Goal: Transaction & Acquisition: Purchase product/service

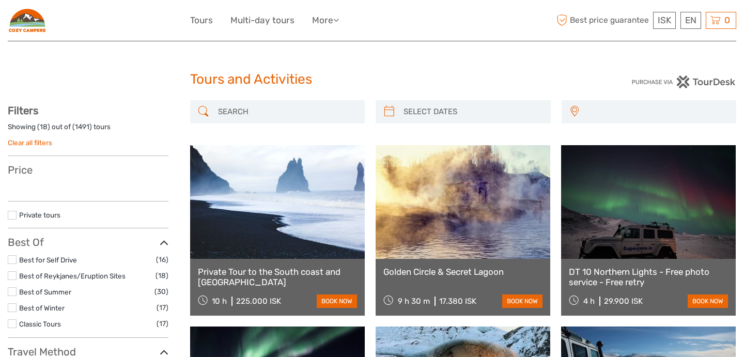
select select
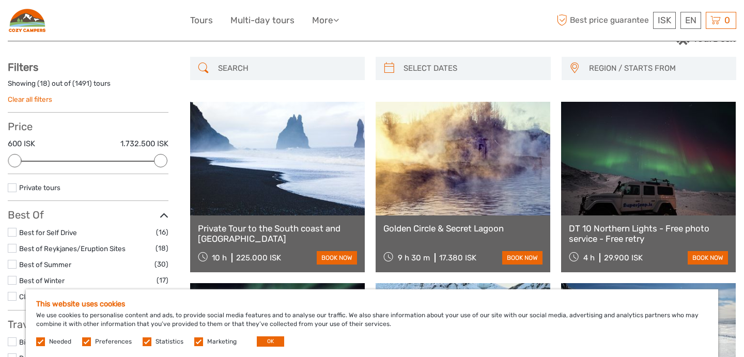
scroll to position [46, 0]
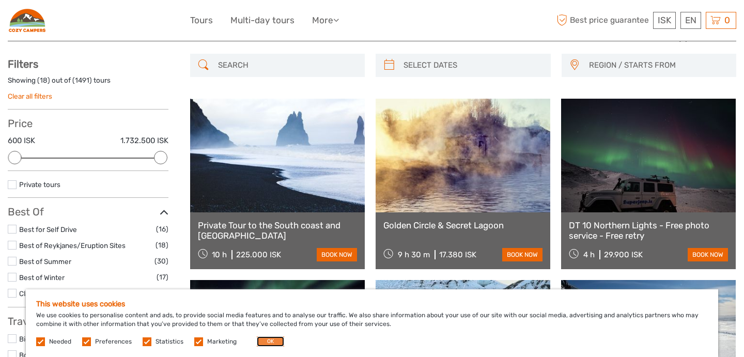
click at [270, 341] on button "OK" at bounding box center [270, 341] width 27 height 10
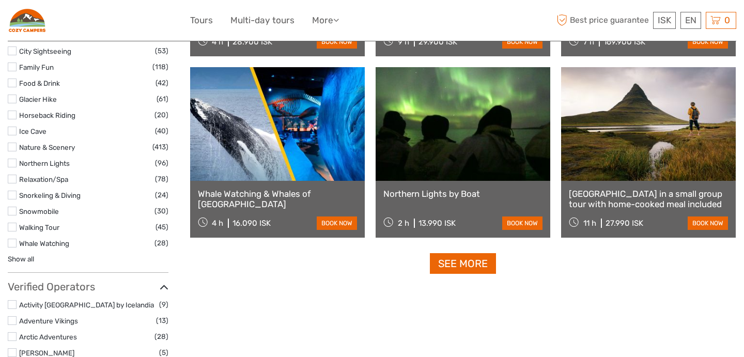
scroll to position [987, 0]
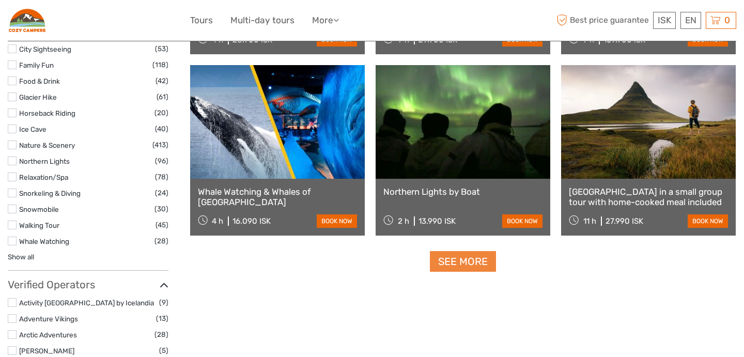
click at [457, 262] on link "See more" at bounding box center [463, 261] width 66 height 21
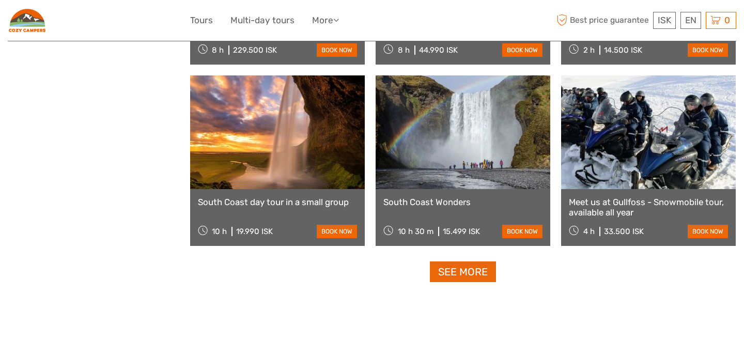
scroll to position [2070, 0]
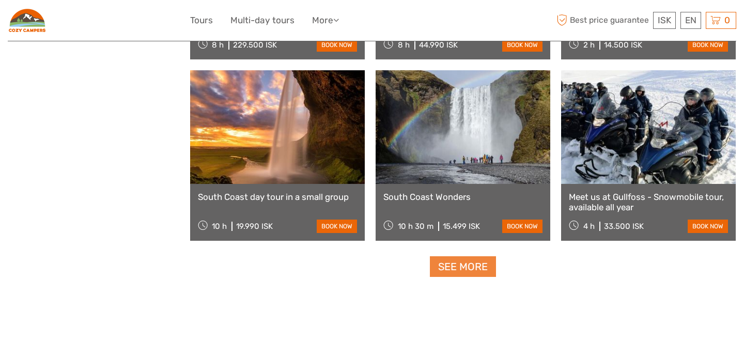
click at [461, 272] on link "See more" at bounding box center [463, 266] width 66 height 21
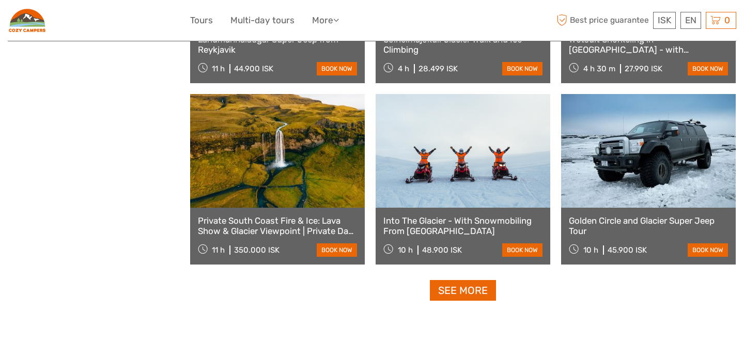
scroll to position [3140, 0]
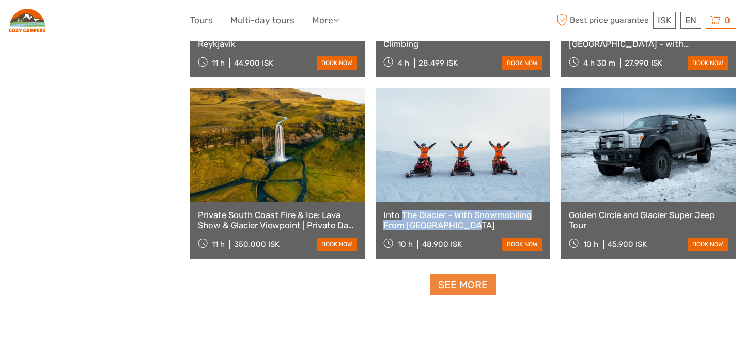
click at [463, 288] on link "See more" at bounding box center [463, 284] width 66 height 21
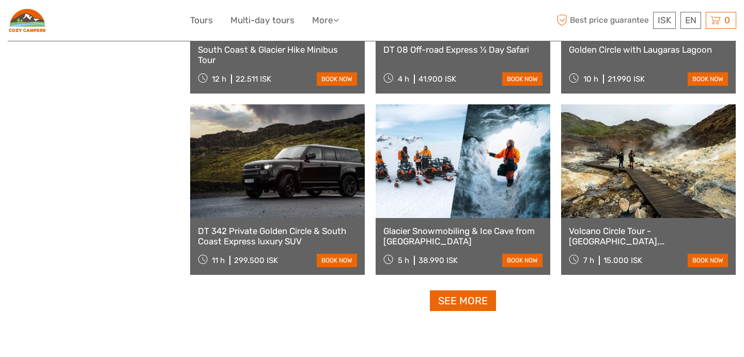
scroll to position [4213, 0]
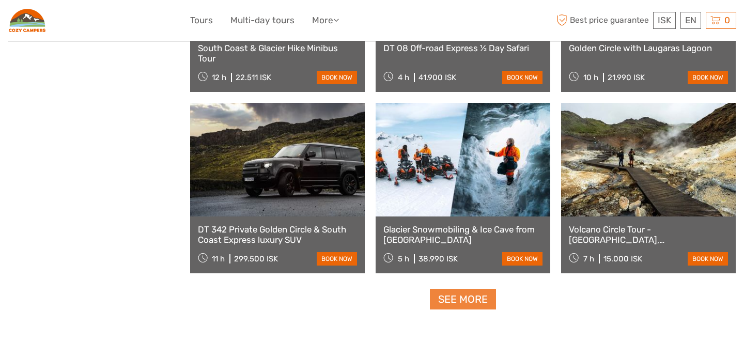
click at [459, 300] on link "See more" at bounding box center [463, 299] width 66 height 21
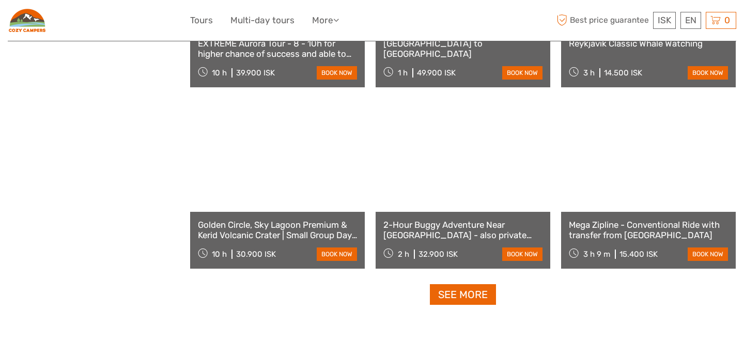
scroll to position [5307, 0]
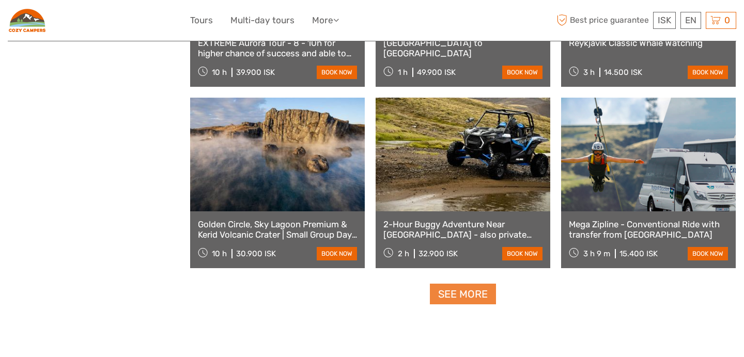
click at [471, 293] on link "See more" at bounding box center [463, 294] width 66 height 21
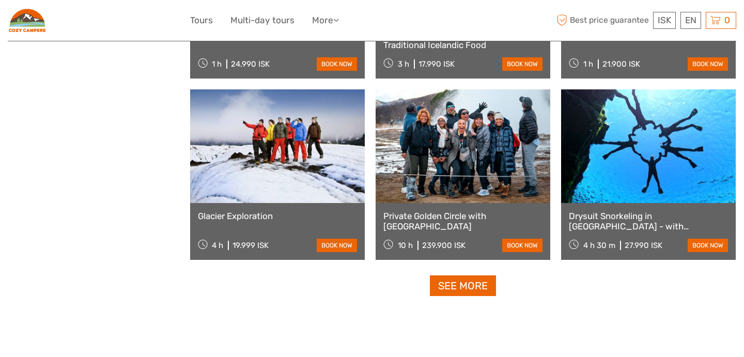
scroll to position [6406, 0]
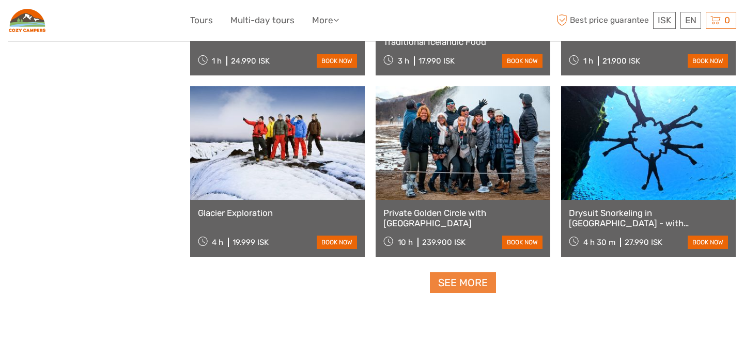
click at [460, 286] on link "See more" at bounding box center [463, 282] width 66 height 21
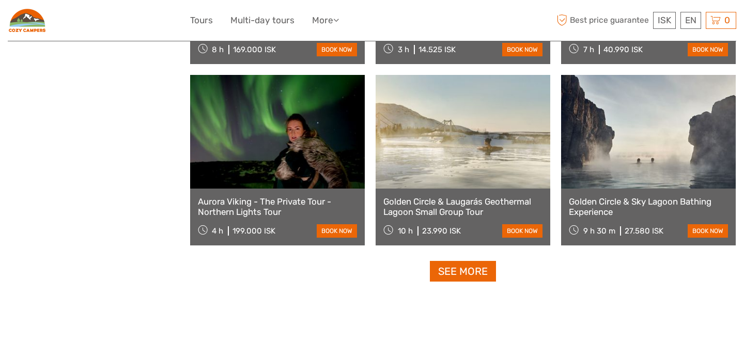
scroll to position [7507, 0]
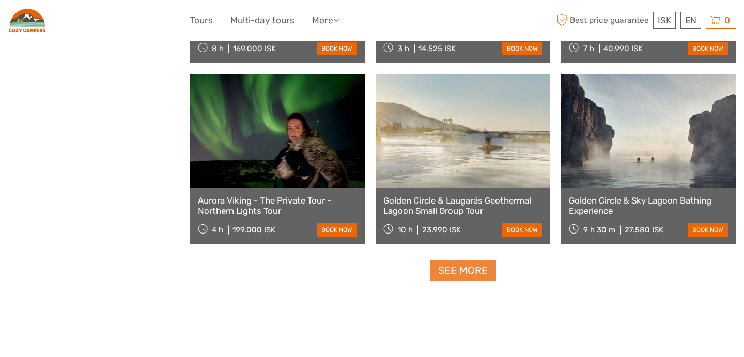
click at [477, 276] on link "See more" at bounding box center [463, 270] width 66 height 21
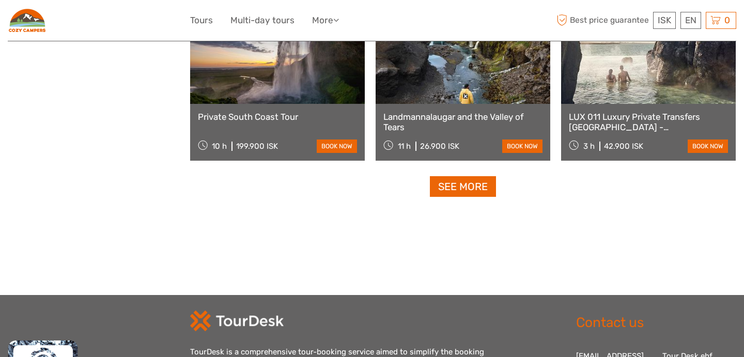
scroll to position [8679, 0]
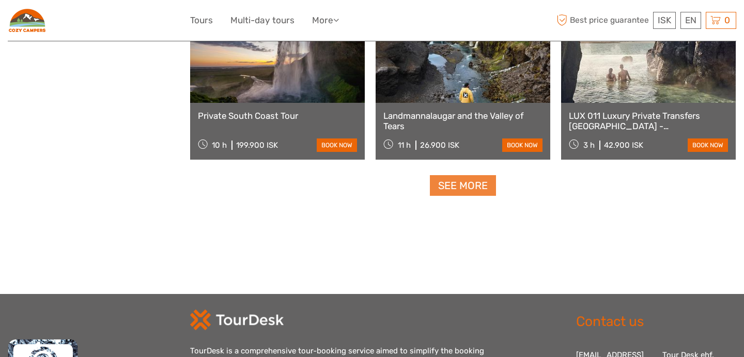
click at [465, 187] on link "See more" at bounding box center [463, 185] width 66 height 21
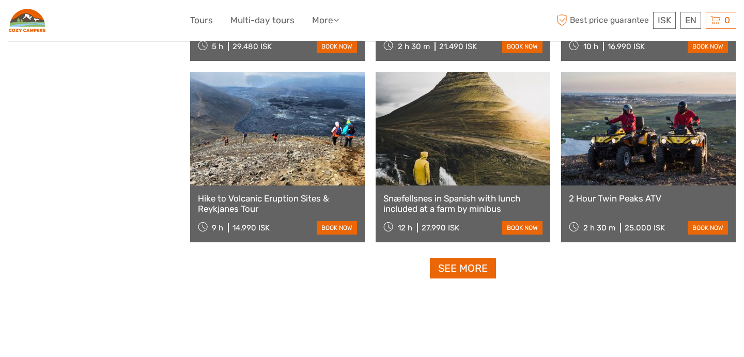
scroll to position [9686, 0]
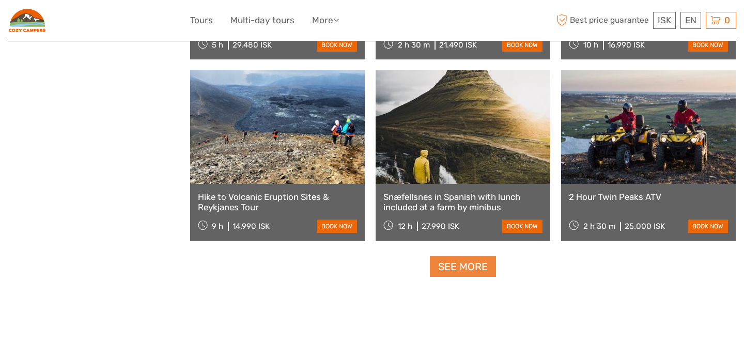
click at [461, 269] on link "See more" at bounding box center [463, 266] width 66 height 21
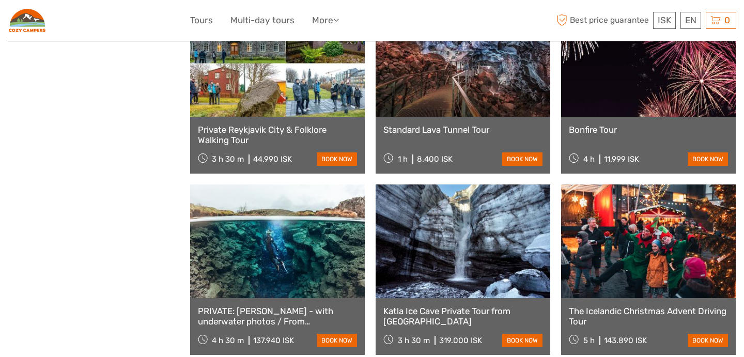
scroll to position [10818, 0]
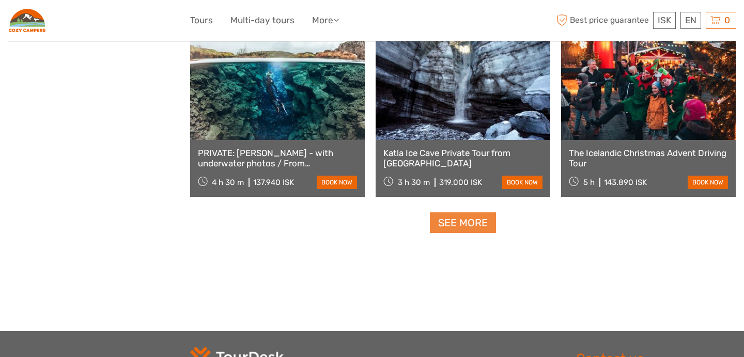
click at [458, 220] on link "See more" at bounding box center [463, 222] width 66 height 21
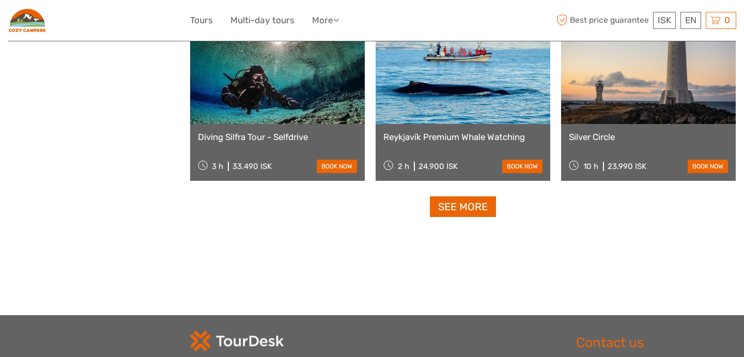
scroll to position [11923, 0]
click at [457, 208] on link "See more" at bounding box center [463, 206] width 66 height 21
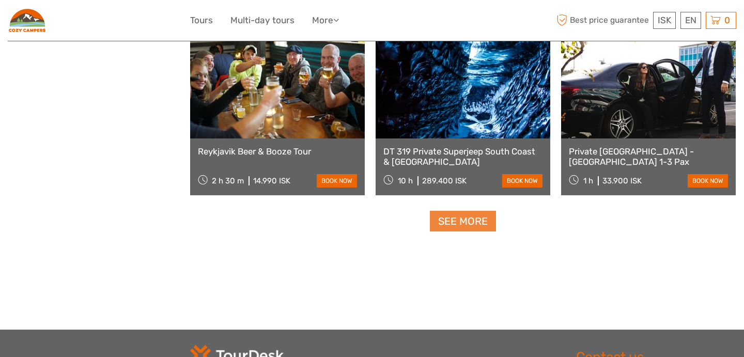
scroll to position [12997, 0]
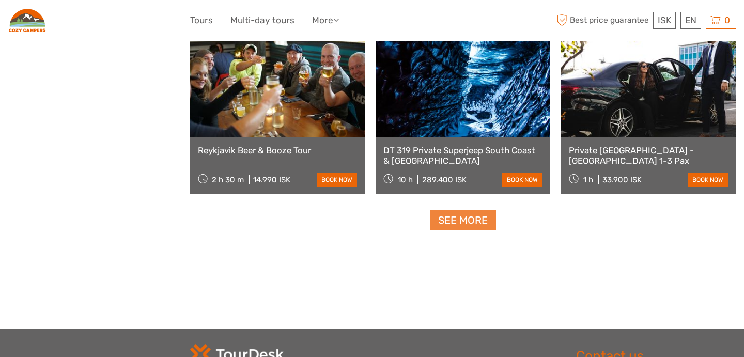
click at [467, 214] on link "See more" at bounding box center [463, 220] width 66 height 21
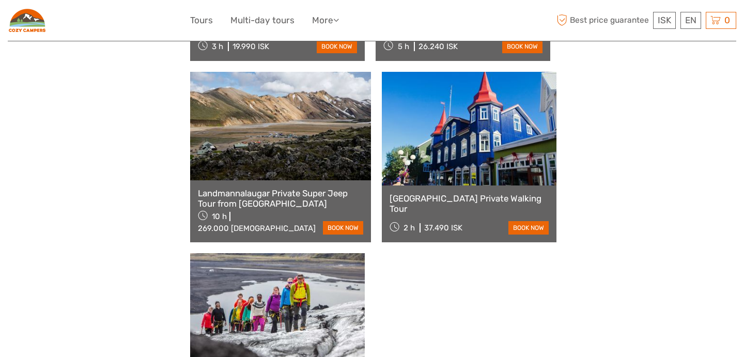
scroll to position [14038, 0]
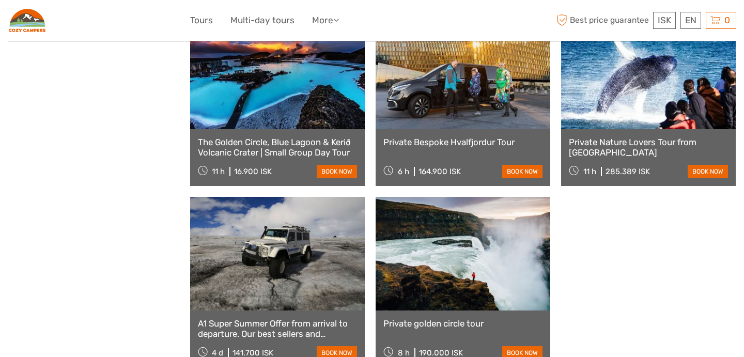
scroll to position [15185, 0]
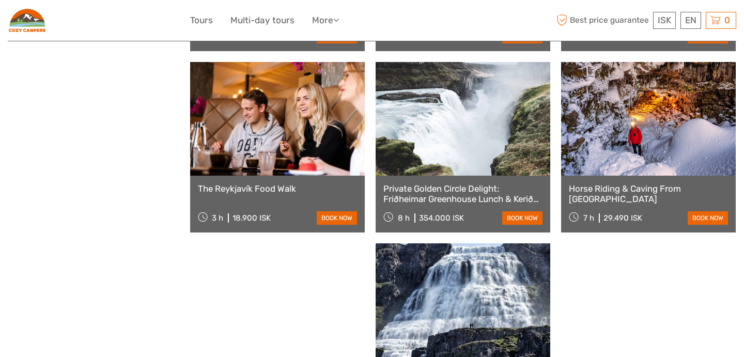
scroll to position [16224, 0]
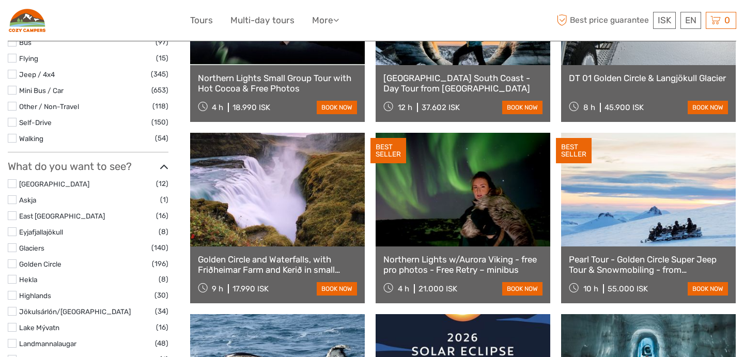
scroll to position [0, 0]
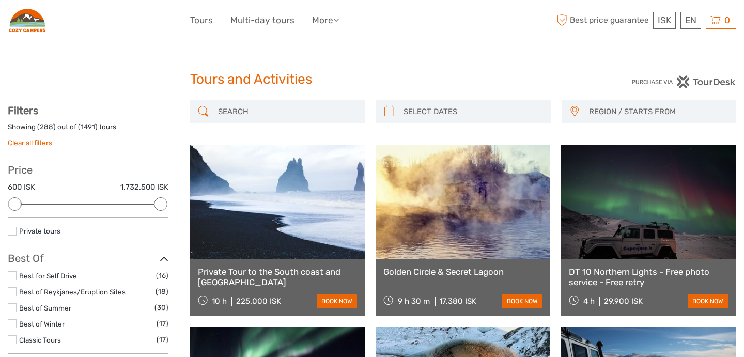
click at [260, 120] on div at bounding box center [277, 111] width 175 height 23
click at [257, 110] on input "search" at bounding box center [287, 112] width 146 height 18
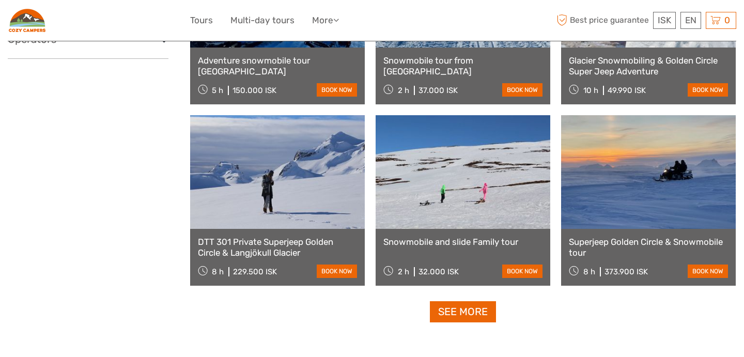
scroll to position [960, 0]
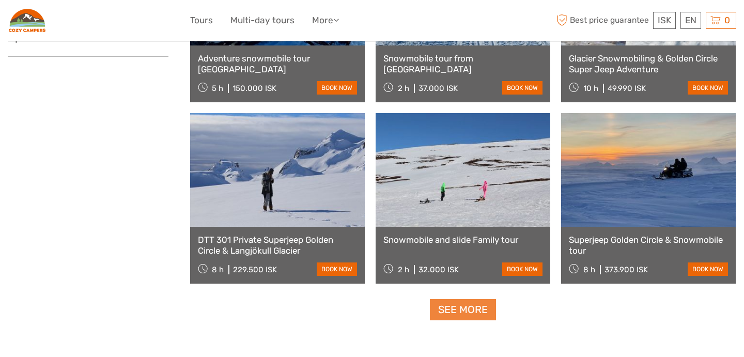
type input "snowmobile"
click at [451, 308] on link "See more" at bounding box center [463, 309] width 66 height 21
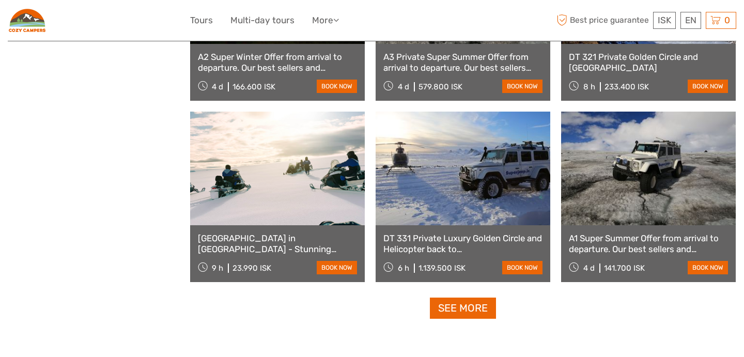
scroll to position [2058, 0]
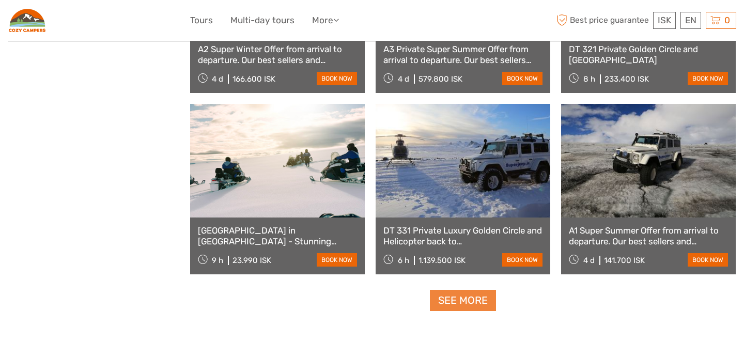
click at [439, 298] on link "See more" at bounding box center [463, 300] width 66 height 21
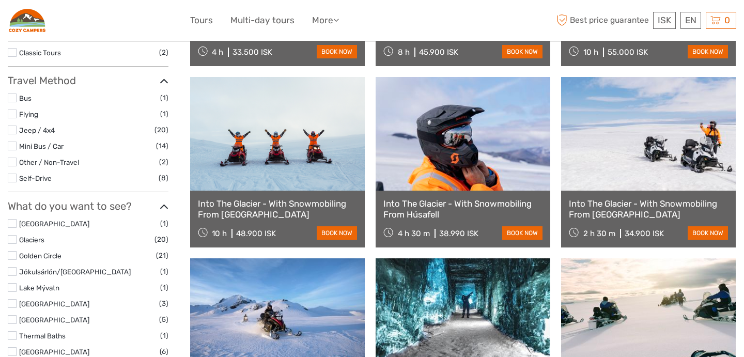
scroll to position [0, 0]
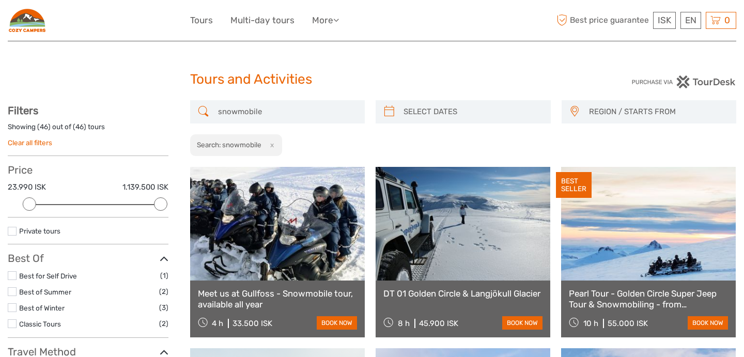
click at [286, 110] on input "snowmobile" at bounding box center [287, 112] width 146 height 18
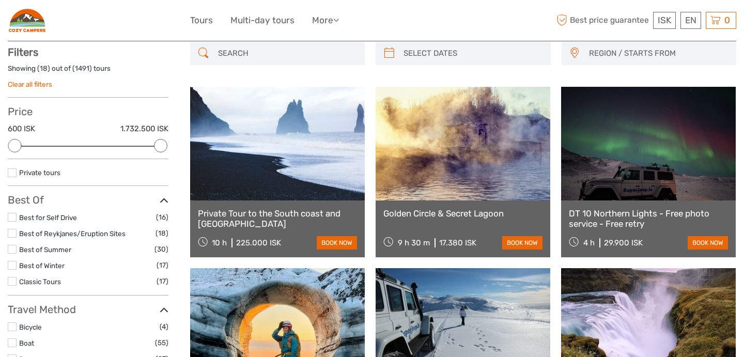
scroll to position [58, 0]
click at [246, 52] on input "search" at bounding box center [287, 53] width 146 height 18
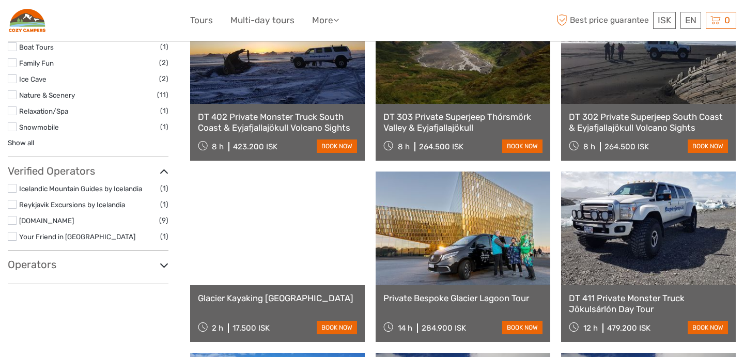
scroll to position [546, 0]
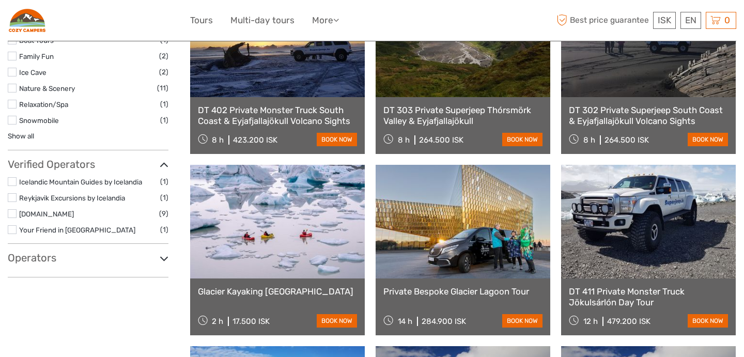
type input "kayak"
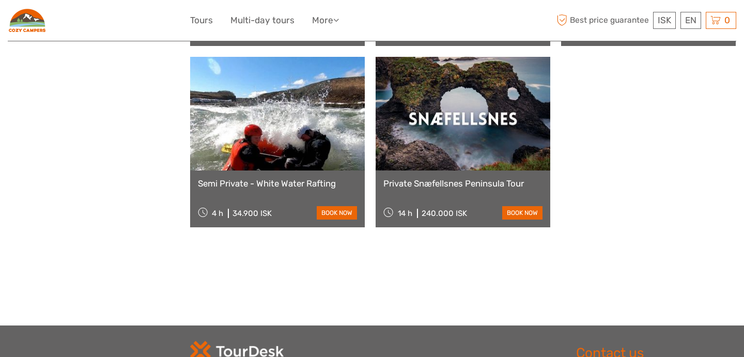
scroll to position [1200, 0]
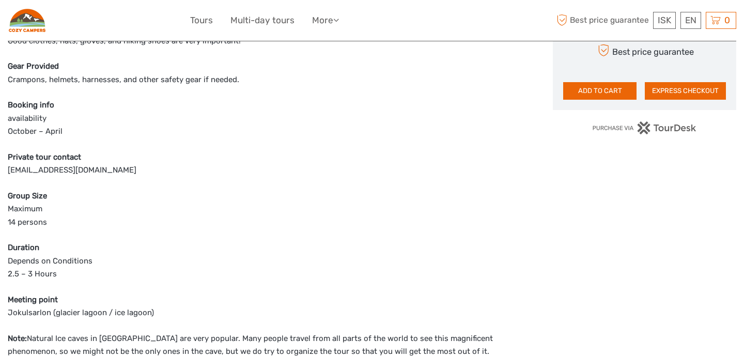
scroll to position [591, 0]
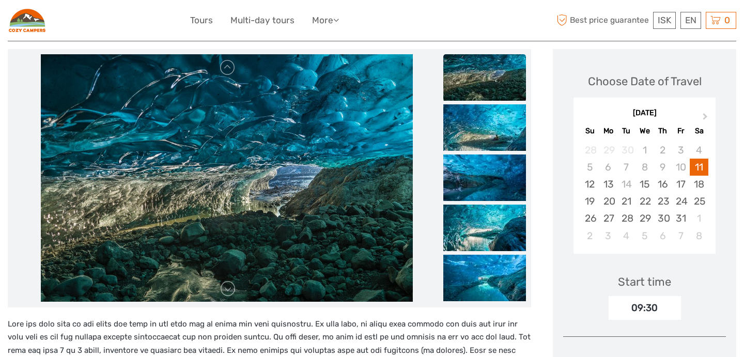
scroll to position [135, 0]
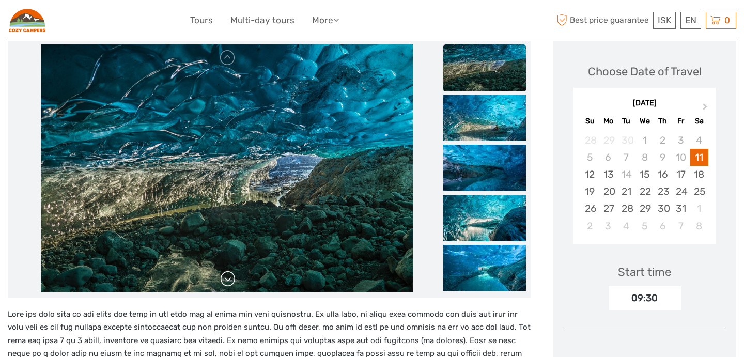
click at [229, 284] on link at bounding box center [228, 279] width 17 height 17
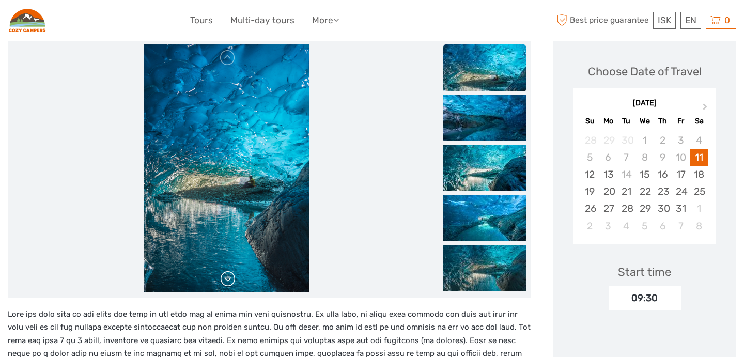
click at [229, 284] on link at bounding box center [228, 279] width 17 height 17
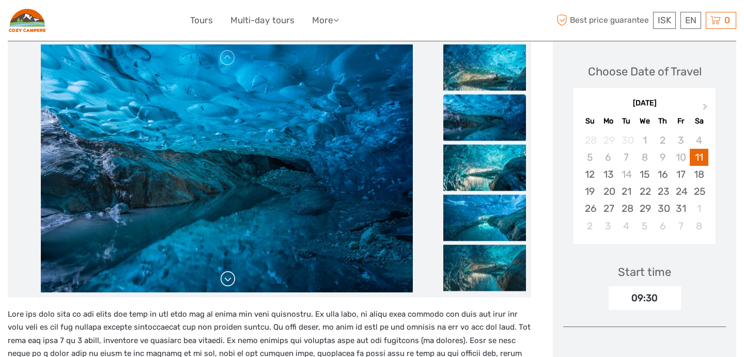
click at [229, 284] on link at bounding box center [228, 279] width 17 height 17
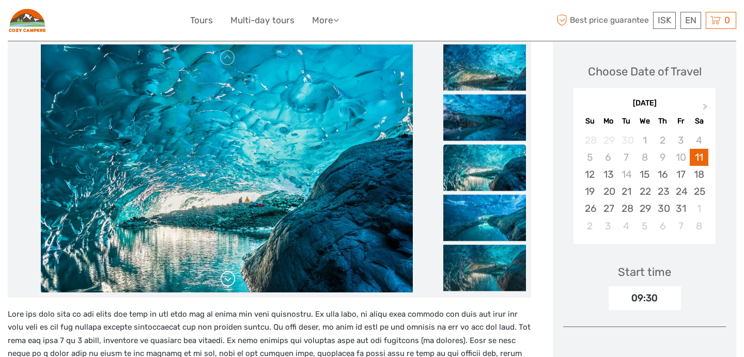
click at [229, 284] on link at bounding box center [228, 279] width 17 height 17
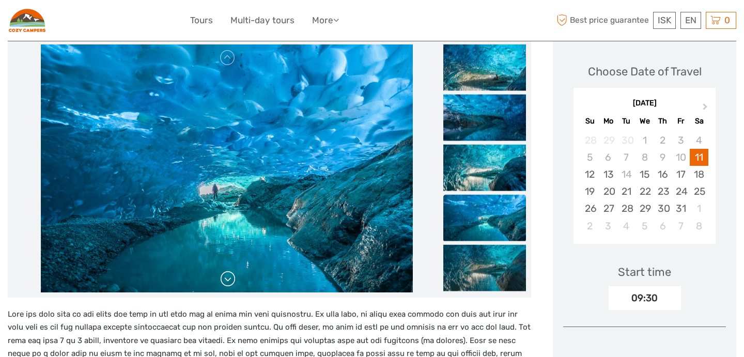
click at [229, 284] on link at bounding box center [228, 279] width 17 height 17
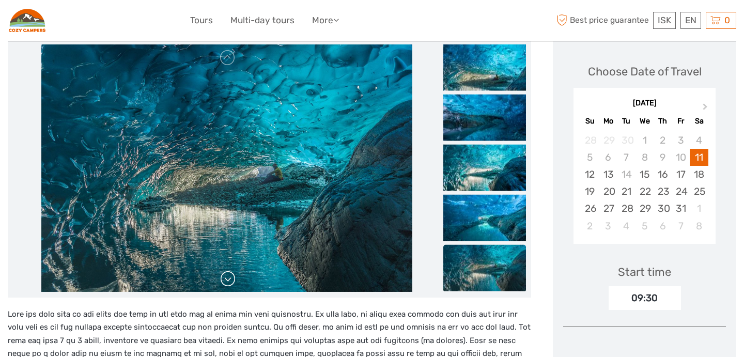
click at [229, 284] on link at bounding box center [228, 279] width 17 height 17
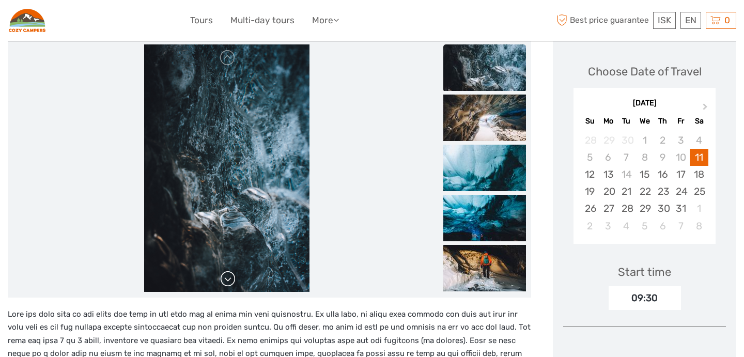
click at [229, 284] on img at bounding box center [226, 168] width 165 height 248
click at [228, 277] on link at bounding box center [228, 279] width 17 height 17
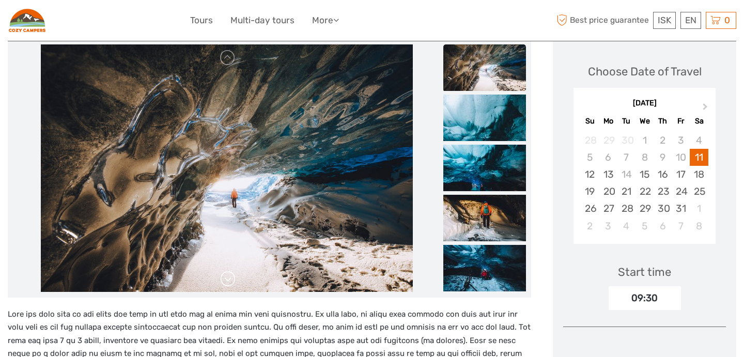
click at [228, 277] on link at bounding box center [228, 279] width 17 height 17
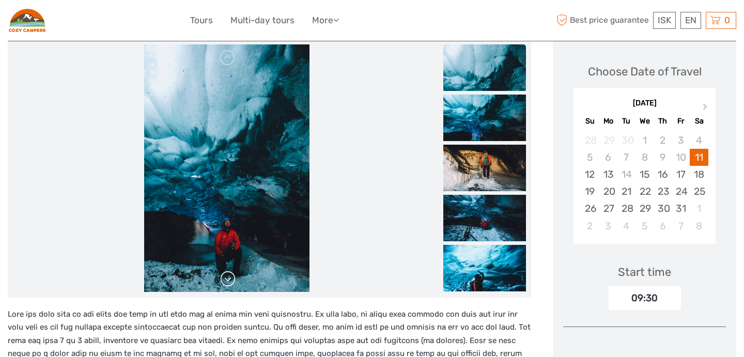
click at [228, 277] on link at bounding box center [228, 279] width 17 height 17
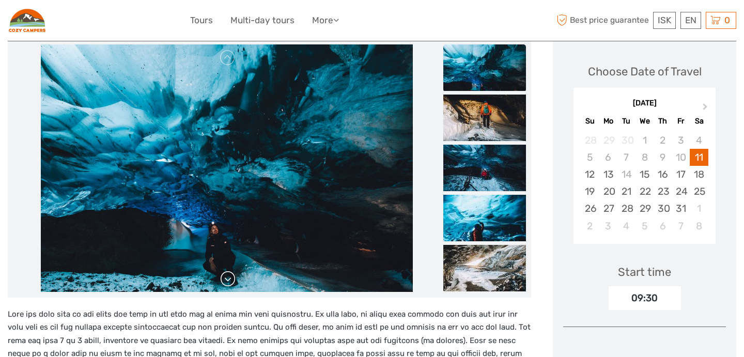
click at [228, 277] on link at bounding box center [228, 279] width 17 height 17
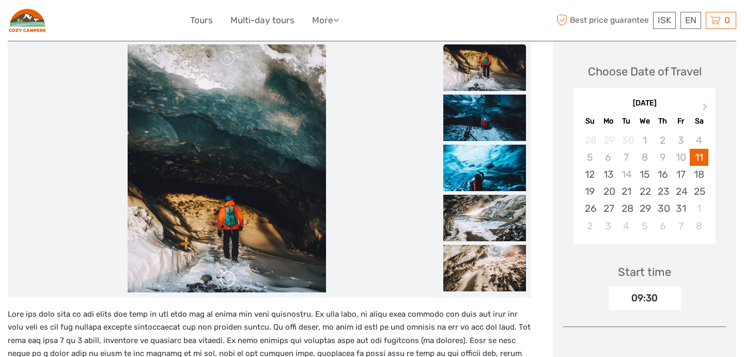
click at [228, 277] on link at bounding box center [228, 279] width 17 height 17
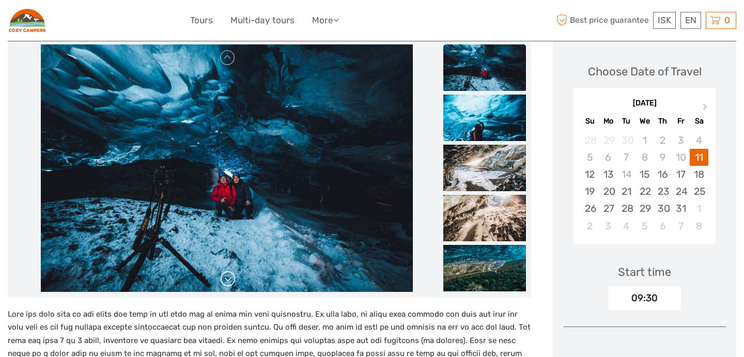
click at [228, 277] on link at bounding box center [228, 279] width 17 height 17
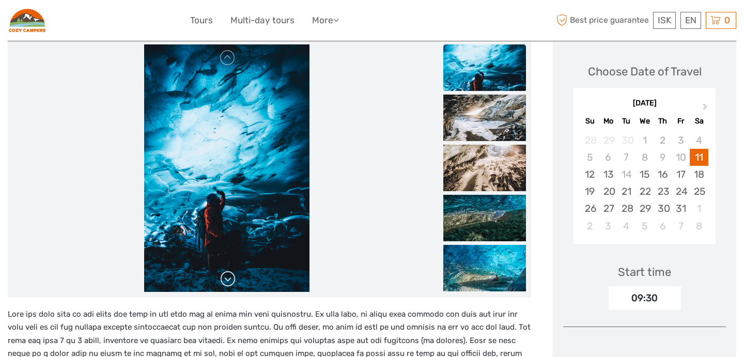
click at [228, 277] on link at bounding box center [228, 279] width 17 height 17
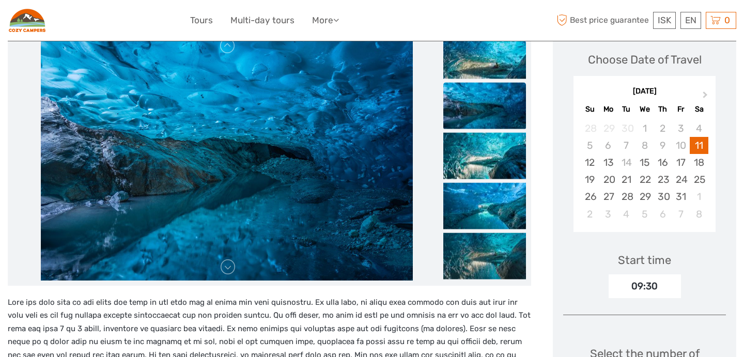
scroll to position [0, 0]
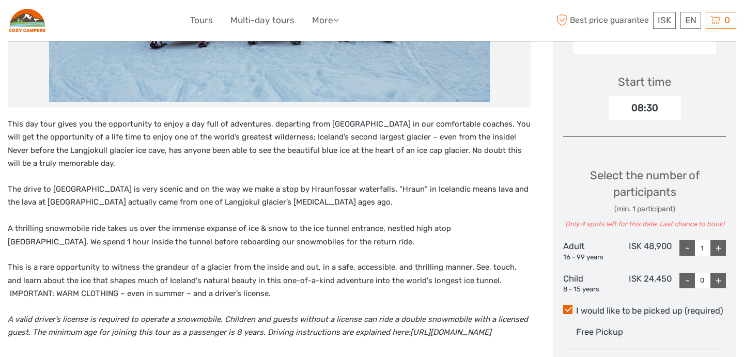
scroll to position [97, 0]
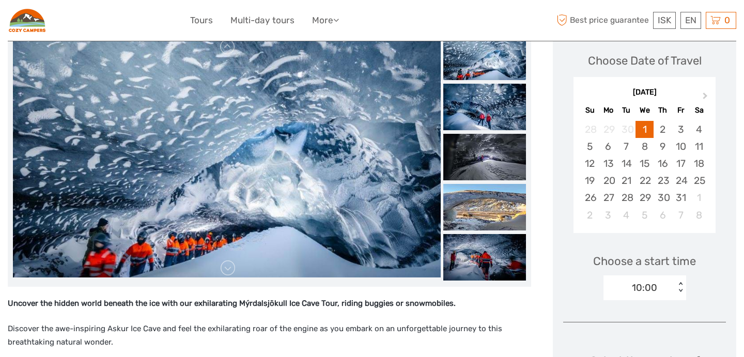
scroll to position [135, 0]
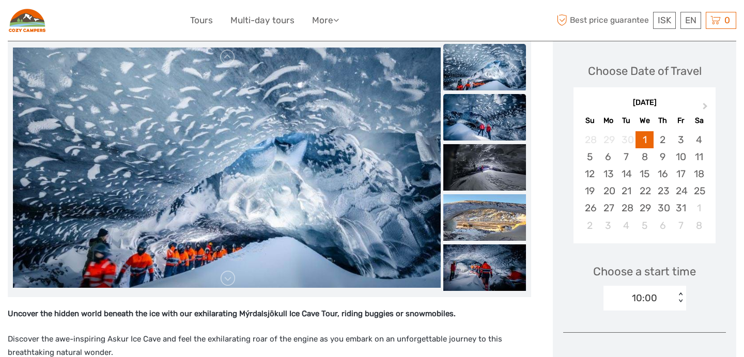
click at [482, 118] on img at bounding box center [484, 117] width 83 height 46
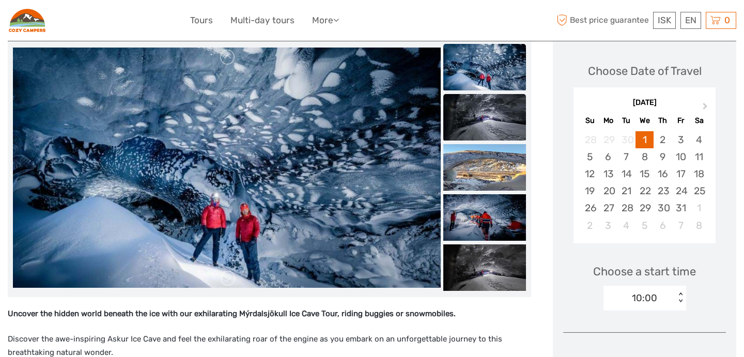
click at [483, 125] on img at bounding box center [484, 117] width 83 height 46
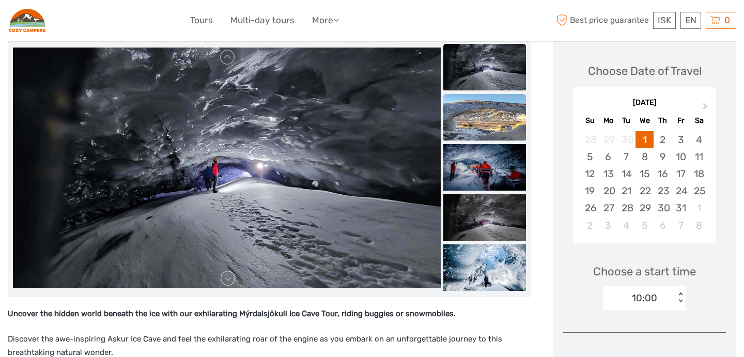
click at [484, 116] on img at bounding box center [484, 117] width 83 height 46
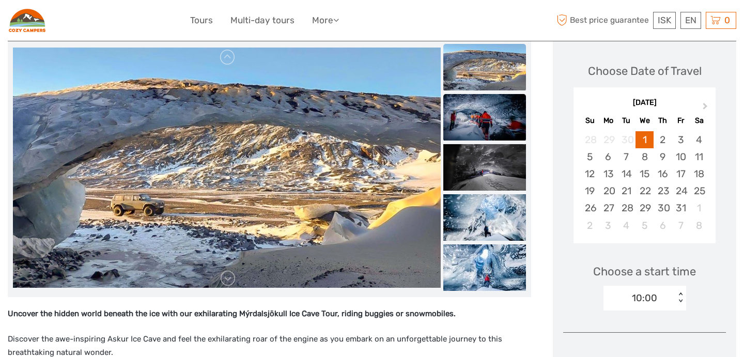
click at [484, 121] on img at bounding box center [484, 117] width 83 height 46
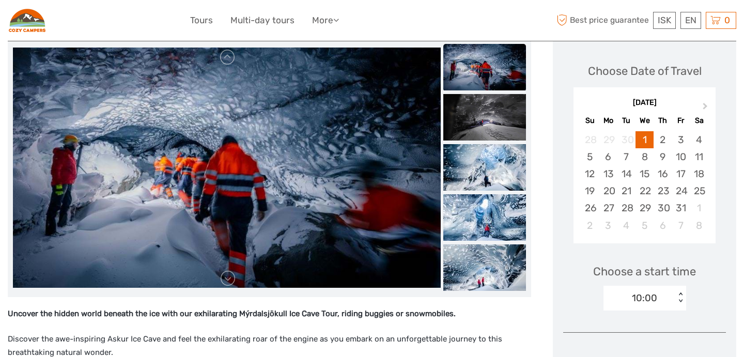
click at [491, 68] on img at bounding box center [484, 67] width 83 height 46
click at [475, 99] on img at bounding box center [484, 117] width 83 height 46
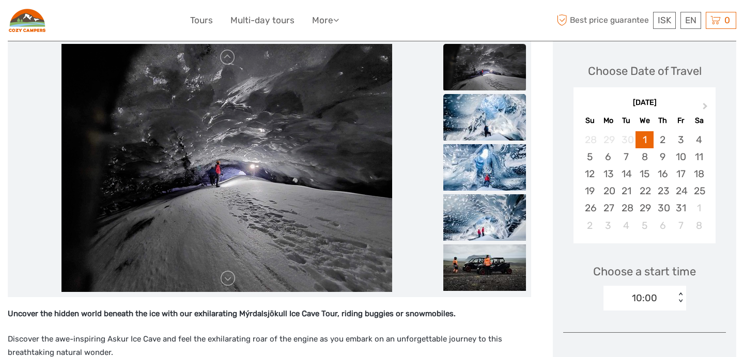
click at [475, 121] on img at bounding box center [484, 117] width 83 height 46
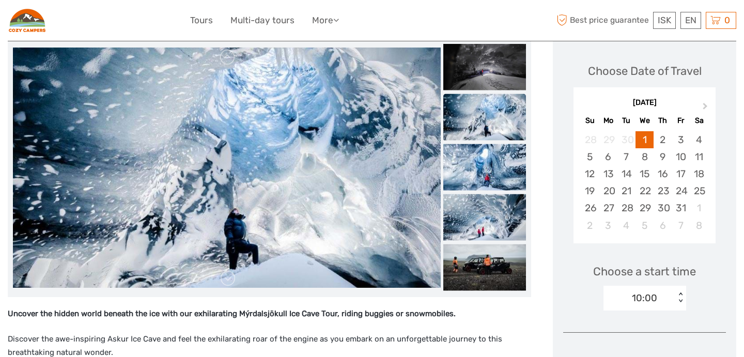
click at [476, 137] on img at bounding box center [484, 117] width 83 height 46
click at [474, 167] on img at bounding box center [484, 167] width 83 height 46
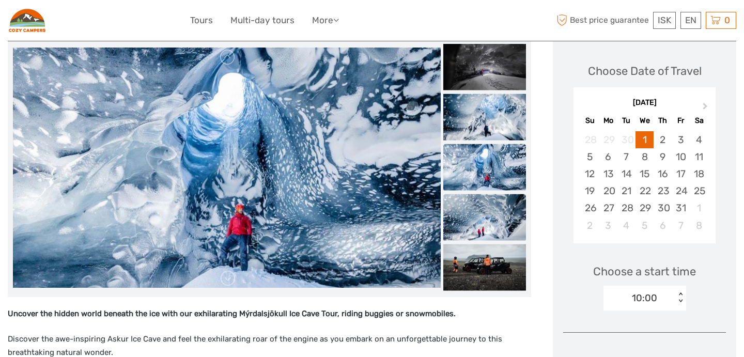
click at [471, 206] on img at bounding box center [484, 217] width 83 height 46
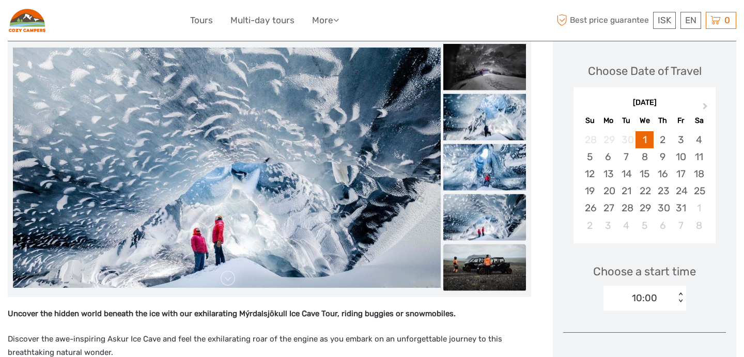
click at [474, 244] on img at bounding box center [484, 267] width 83 height 46
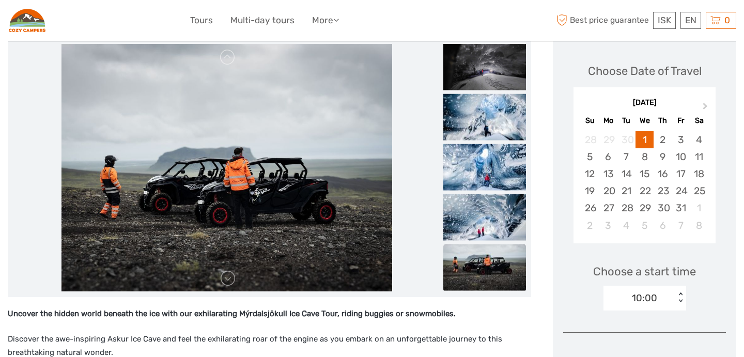
click at [474, 255] on img at bounding box center [484, 267] width 83 height 46
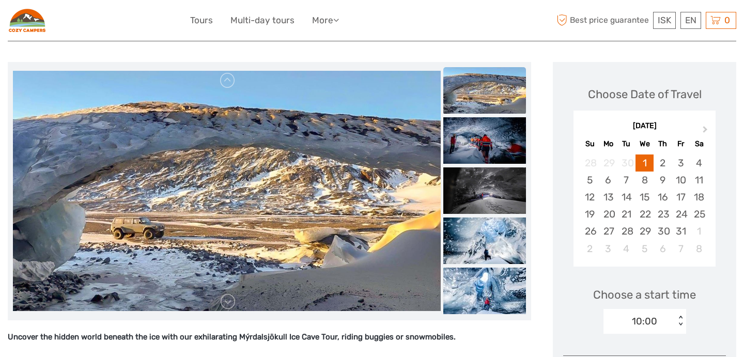
scroll to position [113, 0]
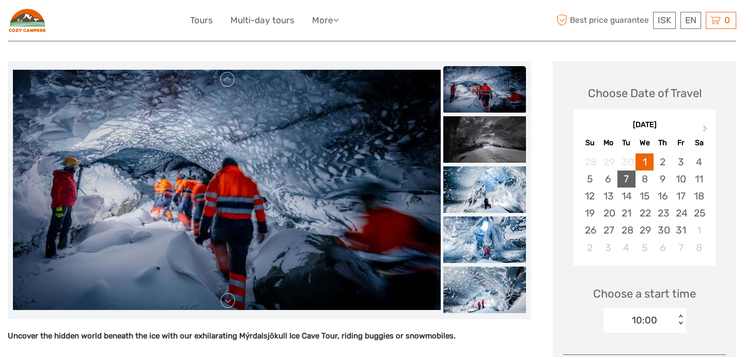
click at [628, 180] on div "7" at bounding box center [626, 178] width 18 height 17
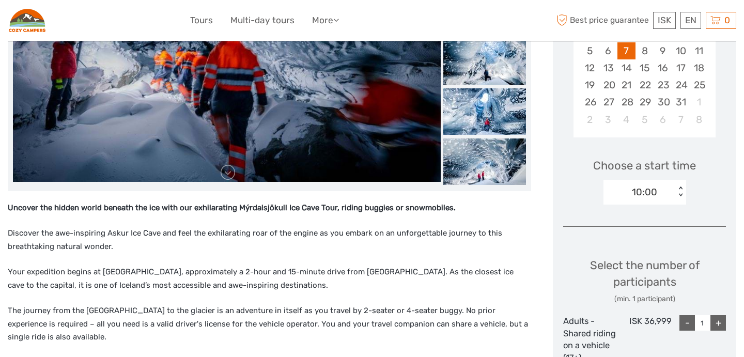
scroll to position [243, 0]
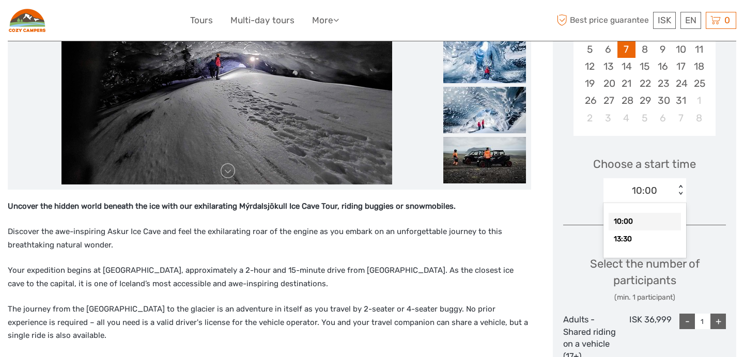
click at [679, 183] on div "10:00 < >" at bounding box center [644, 190] width 83 height 25
click at [644, 220] on div "10:00" at bounding box center [645, 222] width 72 height 18
click at [679, 187] on div "< >" at bounding box center [680, 190] width 9 height 11
click at [629, 242] on div "13:30" at bounding box center [645, 239] width 72 height 18
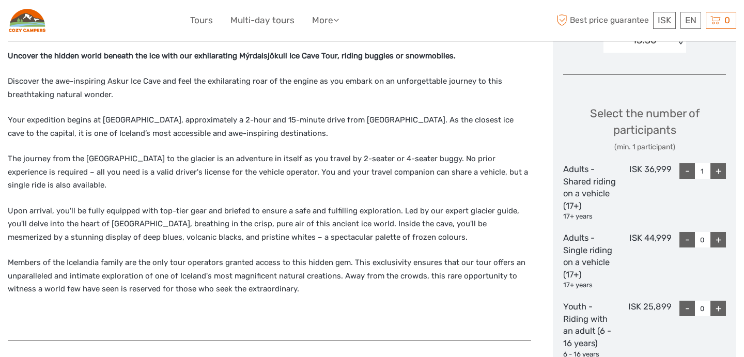
scroll to position [398, 0]
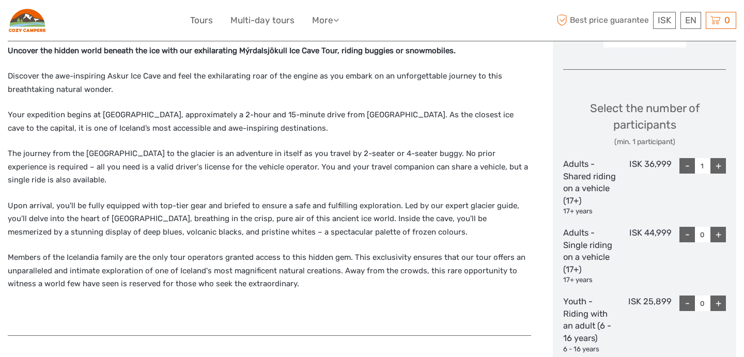
click at [721, 163] on div "+" at bounding box center [717, 165] width 15 height 15
type input "2"
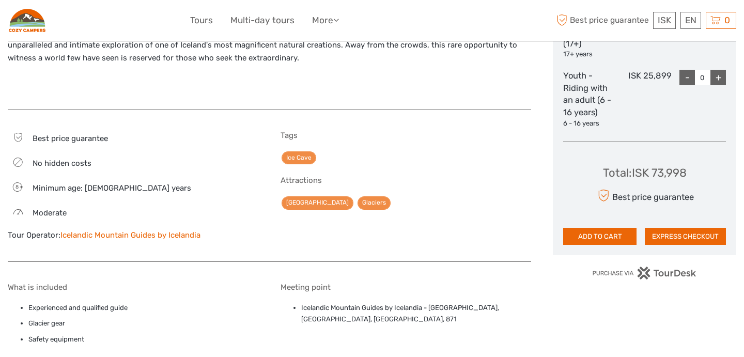
scroll to position [625, 0]
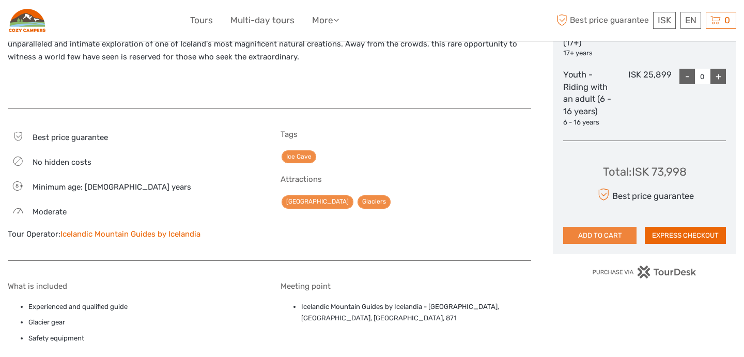
click at [596, 233] on button "ADD TO CART" at bounding box center [599, 236] width 73 height 18
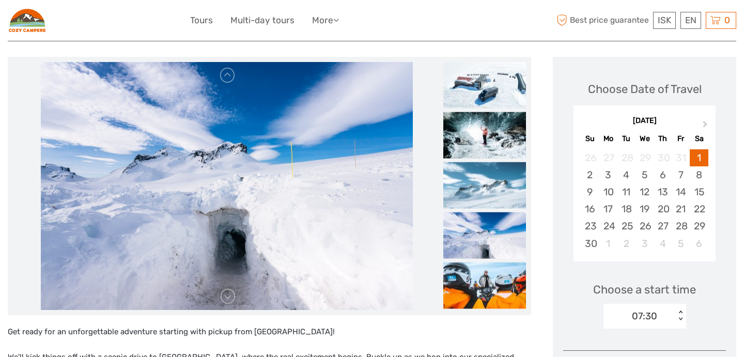
scroll to position [118, 0]
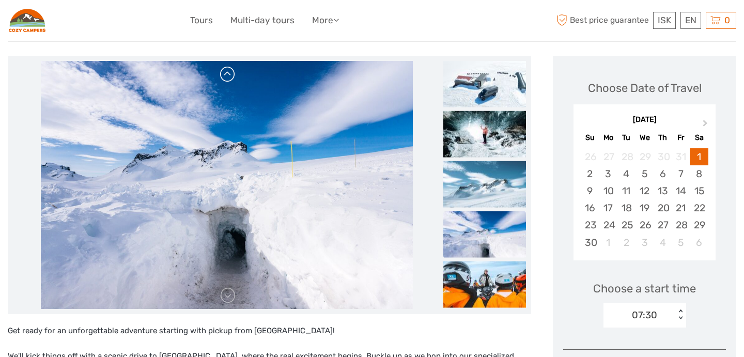
click at [229, 74] on link at bounding box center [228, 74] width 17 height 17
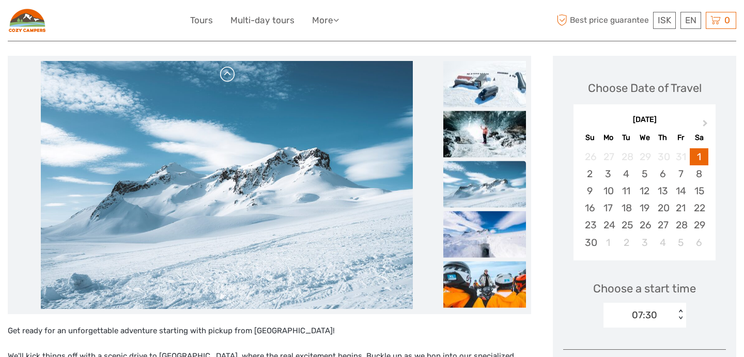
click at [229, 74] on link at bounding box center [228, 74] width 17 height 17
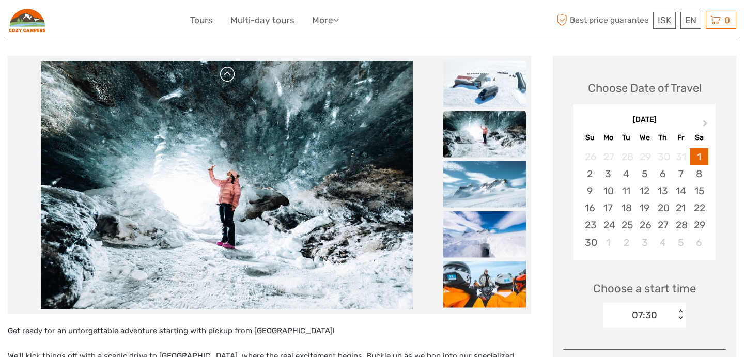
click at [229, 74] on link at bounding box center [228, 74] width 17 height 17
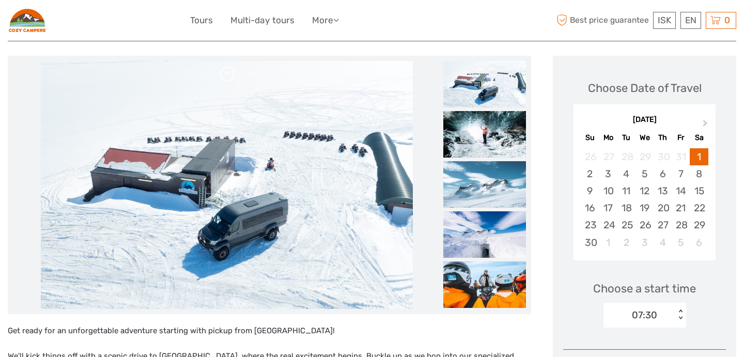
click at [229, 74] on link at bounding box center [228, 74] width 17 height 17
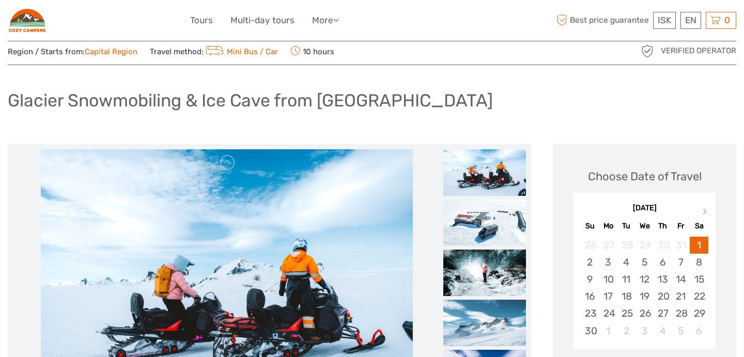
scroll to position [4, 0]
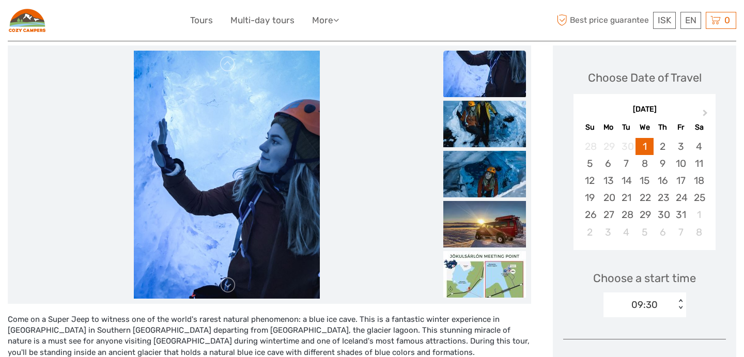
scroll to position [130, 0]
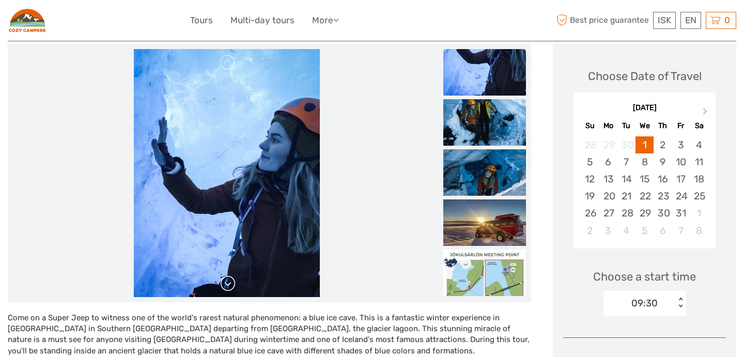
click at [229, 282] on link at bounding box center [228, 283] width 17 height 17
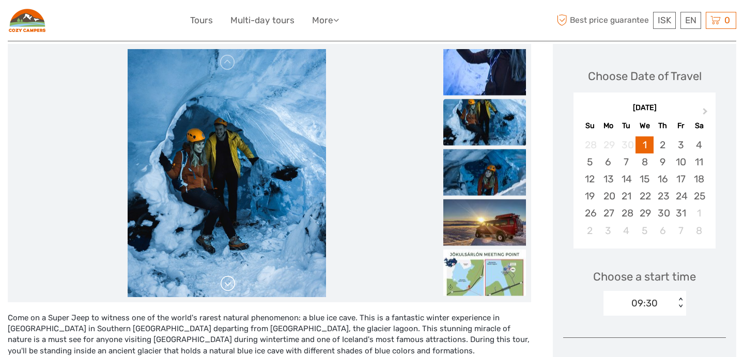
click at [229, 282] on link at bounding box center [228, 283] width 17 height 17
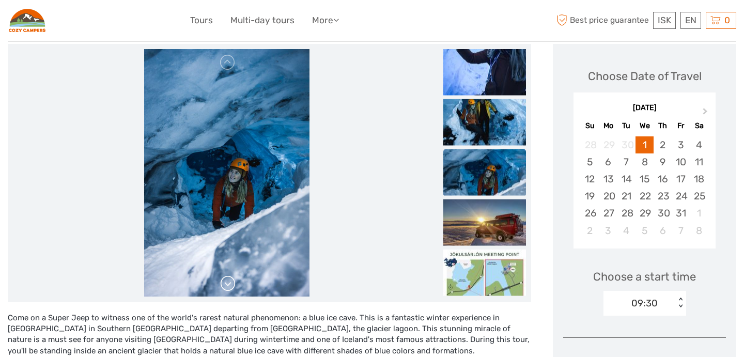
click at [229, 282] on link at bounding box center [228, 283] width 17 height 17
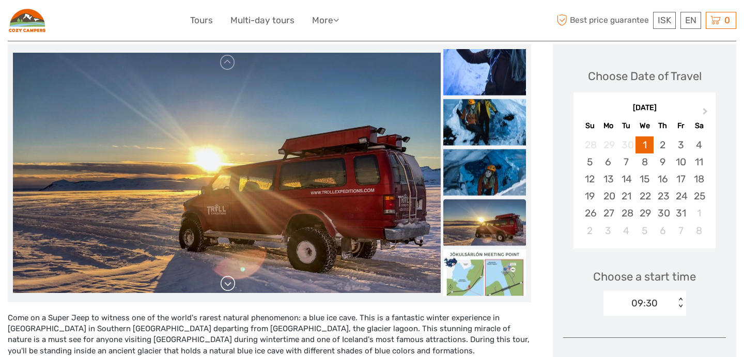
click at [229, 282] on link at bounding box center [228, 283] width 17 height 17
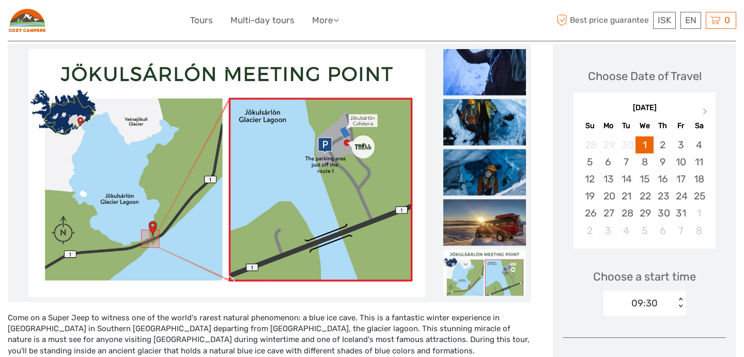
click at [229, 282] on link at bounding box center [228, 283] width 17 height 17
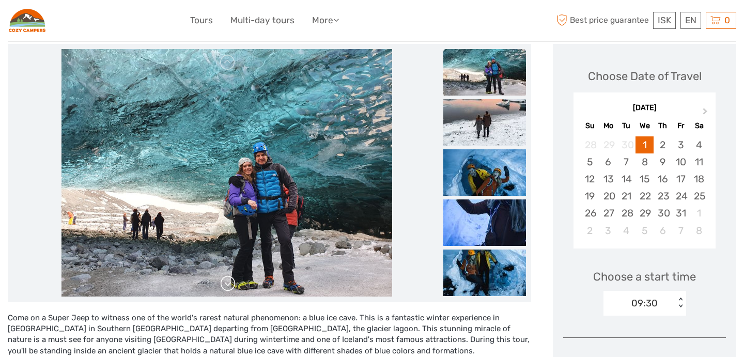
click at [229, 282] on link at bounding box center [228, 283] width 17 height 17
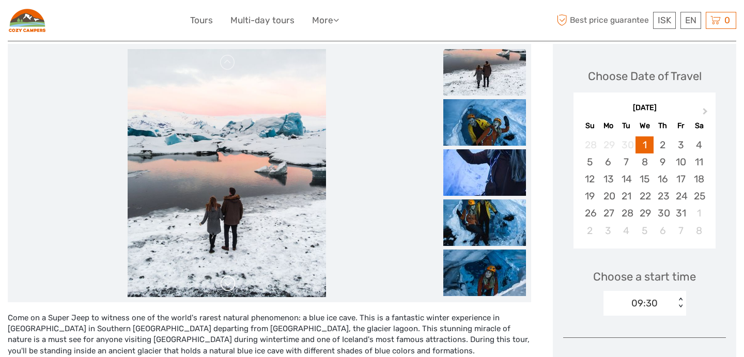
click at [229, 282] on link at bounding box center [228, 283] width 17 height 17
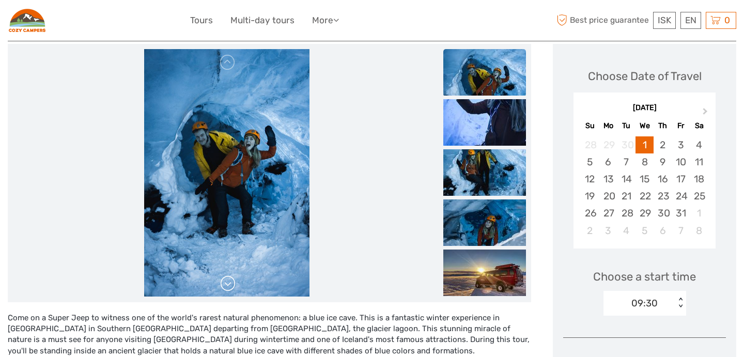
click at [229, 282] on link at bounding box center [228, 283] width 17 height 17
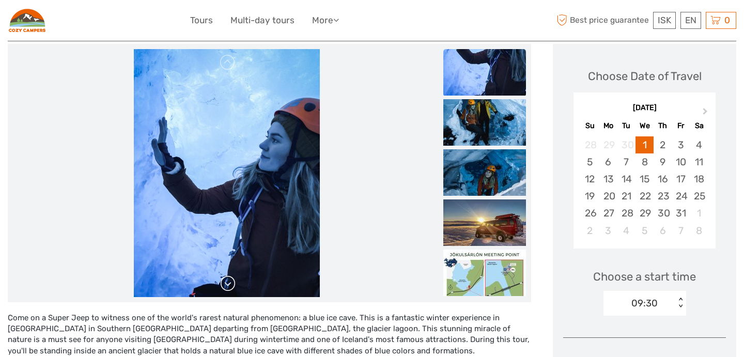
click at [229, 282] on link at bounding box center [228, 283] width 17 height 17
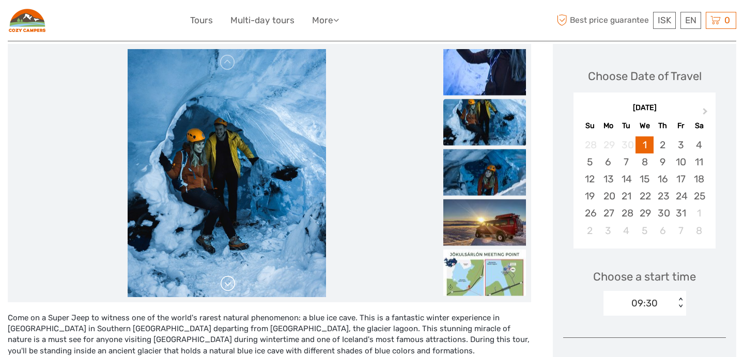
click at [229, 282] on link at bounding box center [228, 283] width 17 height 17
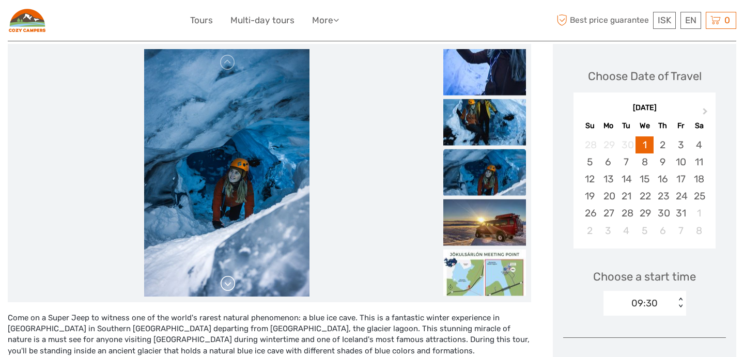
click at [229, 282] on link at bounding box center [228, 283] width 17 height 17
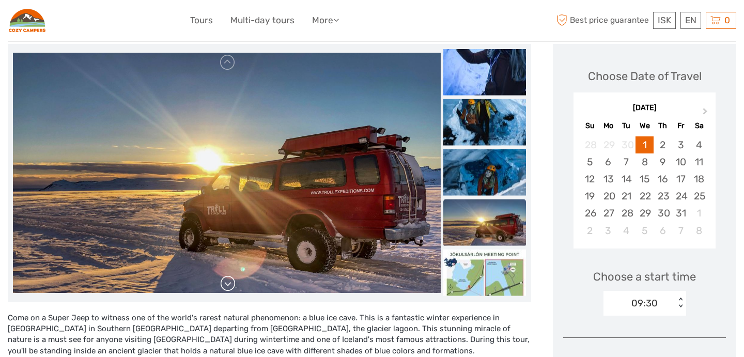
click at [229, 282] on link at bounding box center [228, 283] width 17 height 17
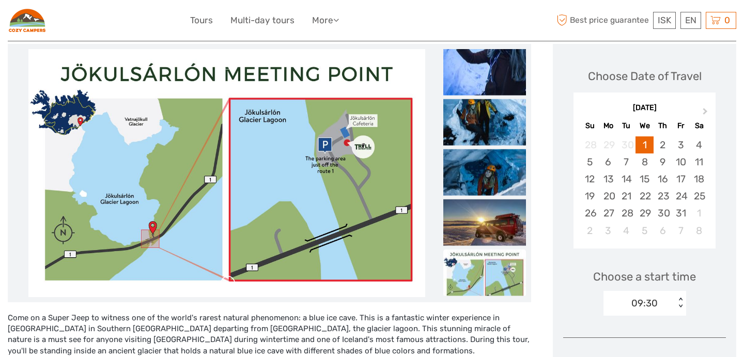
click at [229, 282] on link at bounding box center [228, 283] width 17 height 17
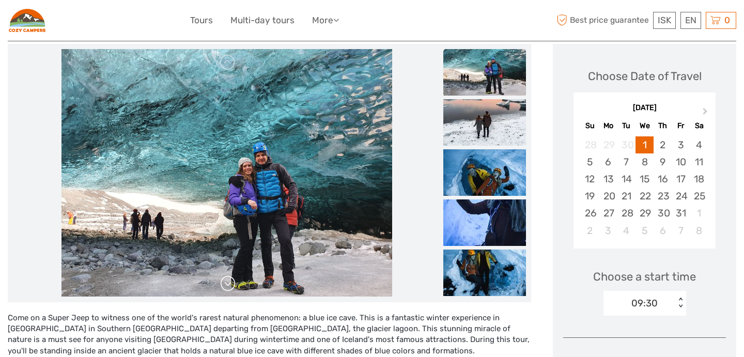
click at [229, 282] on link at bounding box center [228, 283] width 17 height 17
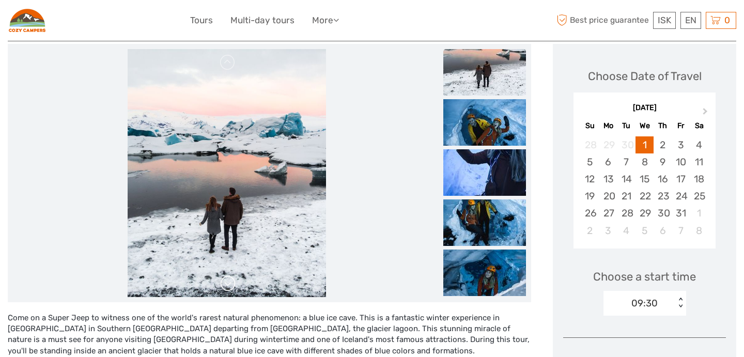
click at [229, 282] on link at bounding box center [228, 283] width 17 height 17
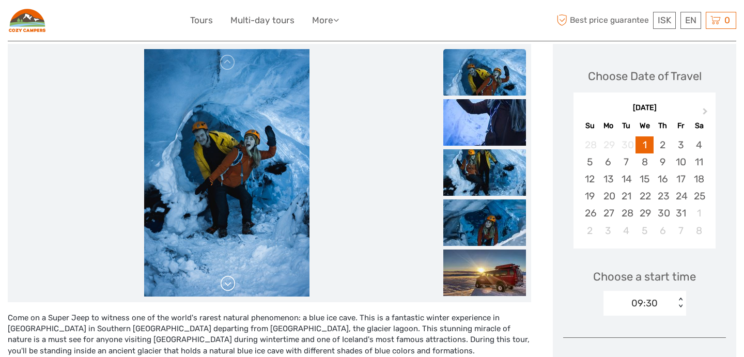
click at [229, 282] on link at bounding box center [228, 283] width 17 height 17
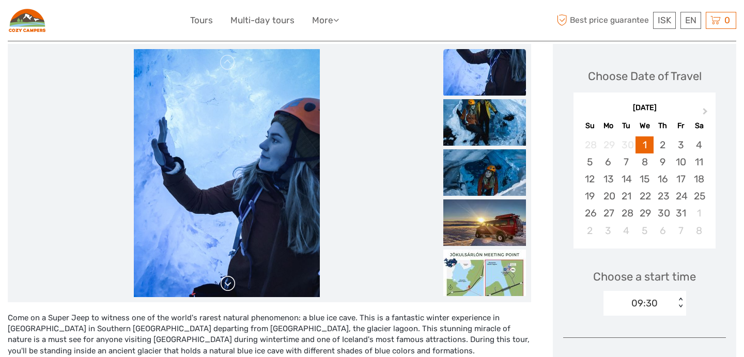
click at [229, 282] on link at bounding box center [228, 283] width 17 height 17
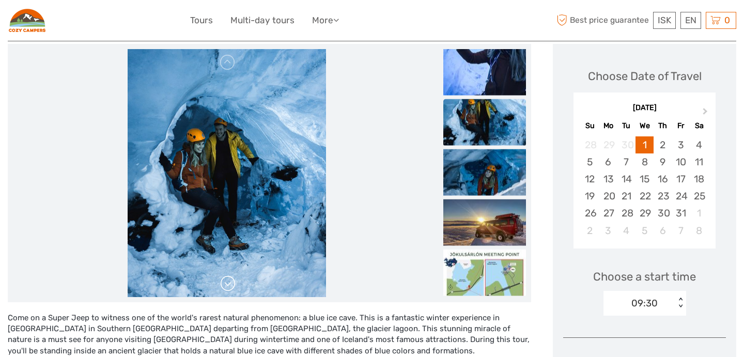
click at [229, 282] on link at bounding box center [228, 283] width 17 height 17
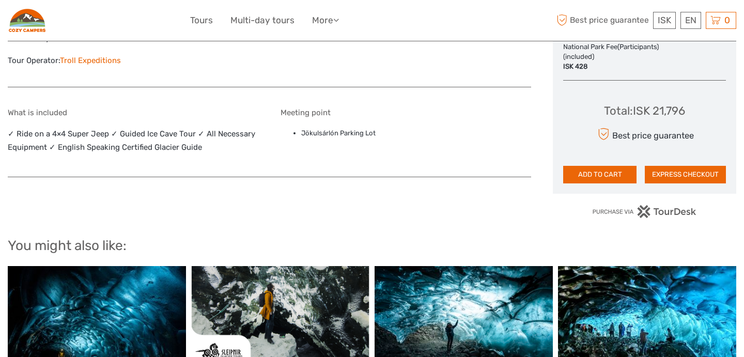
scroll to position [619, 0]
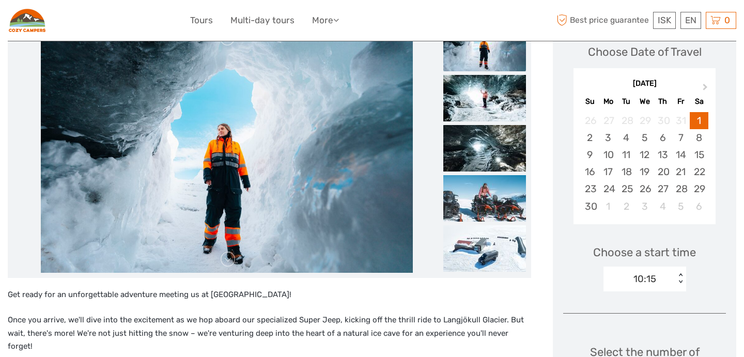
scroll to position [153, 0]
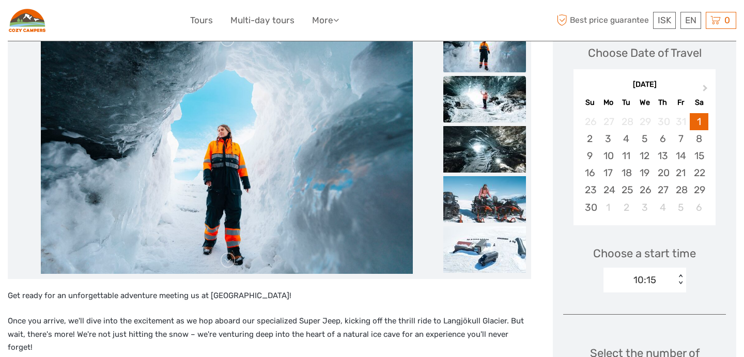
click at [488, 94] on img at bounding box center [484, 99] width 83 height 46
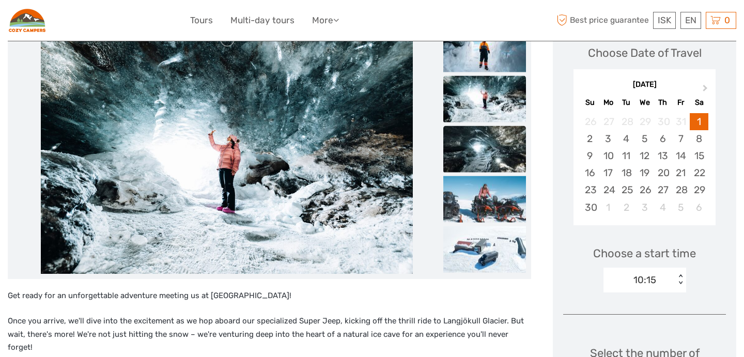
click at [475, 143] on img at bounding box center [484, 149] width 83 height 46
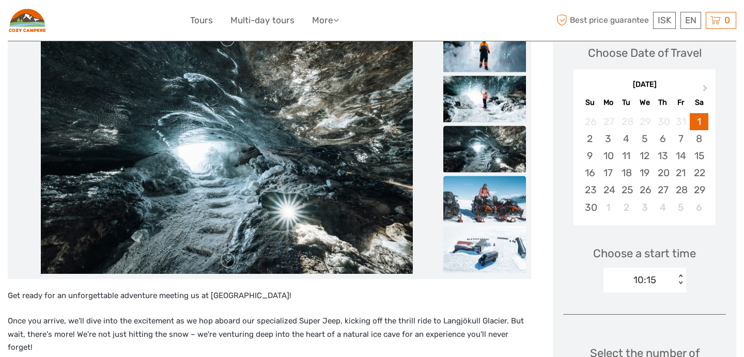
click at [472, 184] on img at bounding box center [484, 199] width 83 height 46
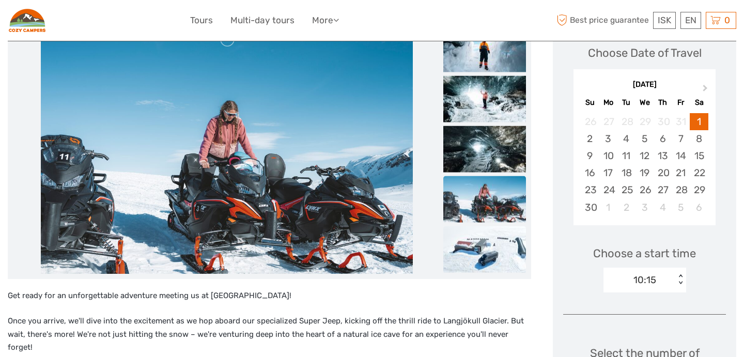
click at [494, 249] on img at bounding box center [484, 249] width 83 height 46
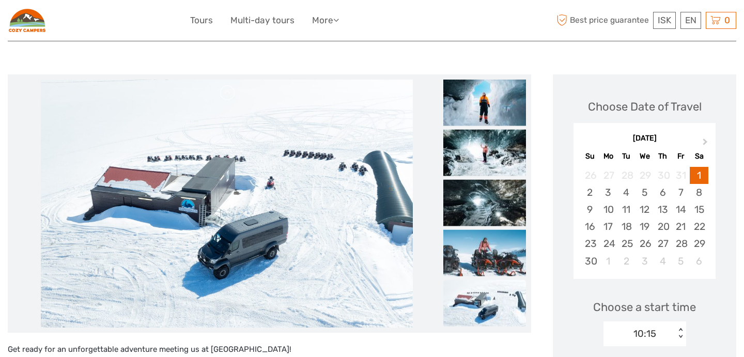
scroll to position [101, 0]
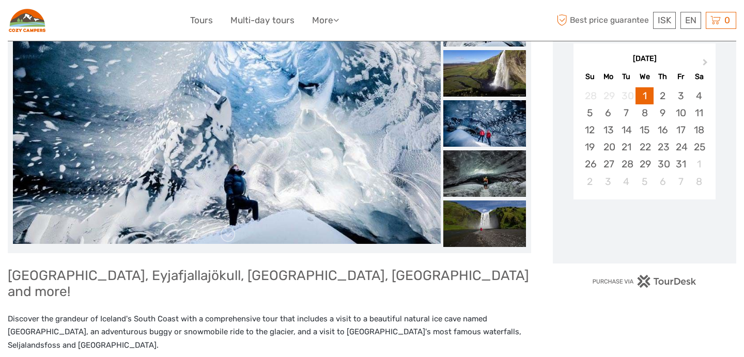
scroll to position [126, 0]
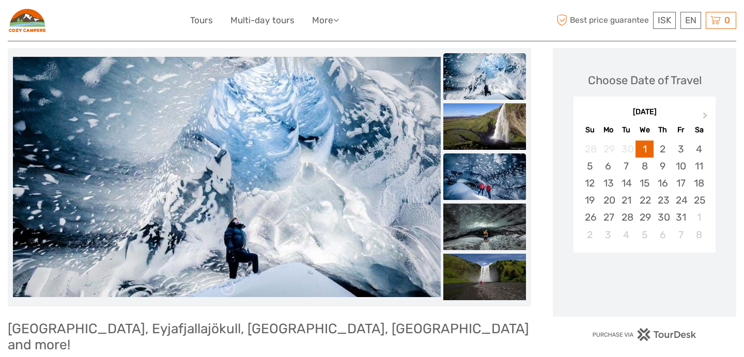
click at [481, 190] on img at bounding box center [484, 176] width 83 height 46
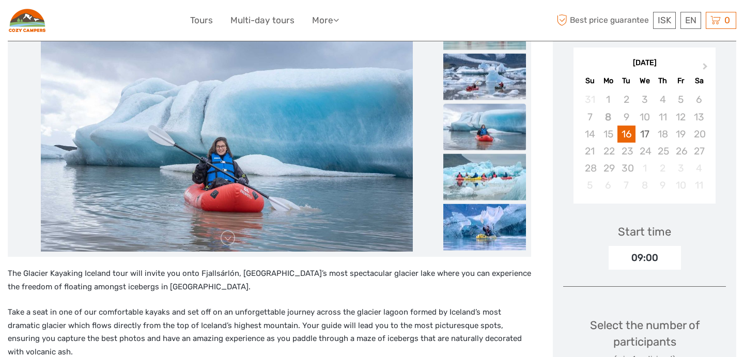
scroll to position [183, 0]
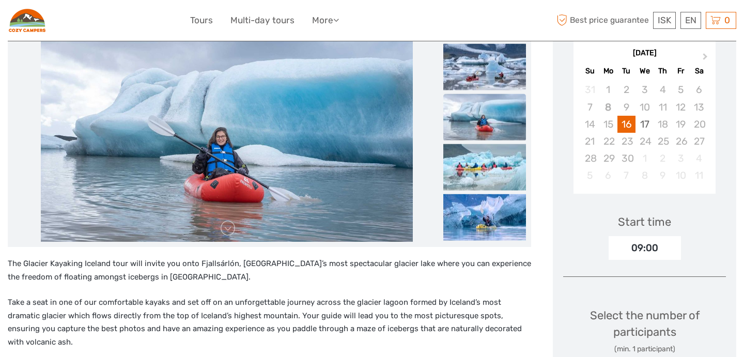
click at [229, 135] on img at bounding box center [227, 118] width 372 height 248
click at [228, 225] on link at bounding box center [228, 228] width 17 height 17
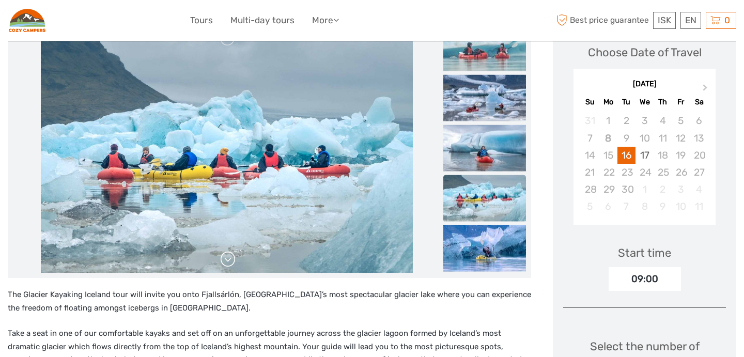
scroll to position [150, 0]
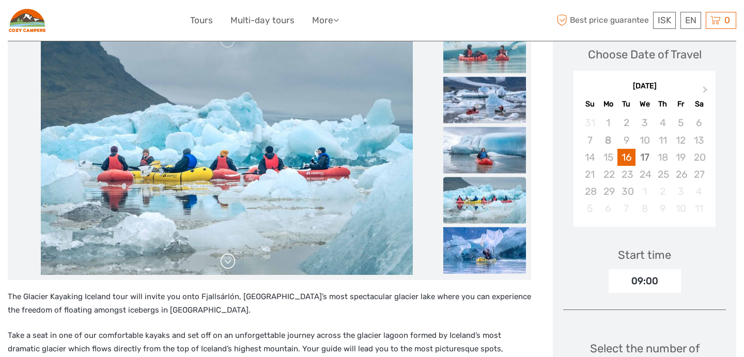
click at [225, 263] on link at bounding box center [228, 261] width 17 height 17
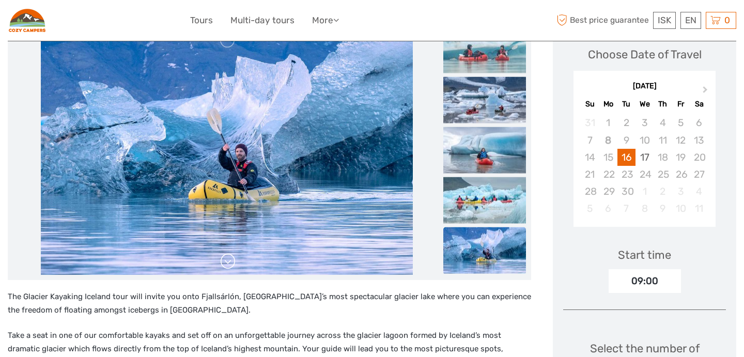
click at [225, 263] on link at bounding box center [228, 261] width 17 height 17
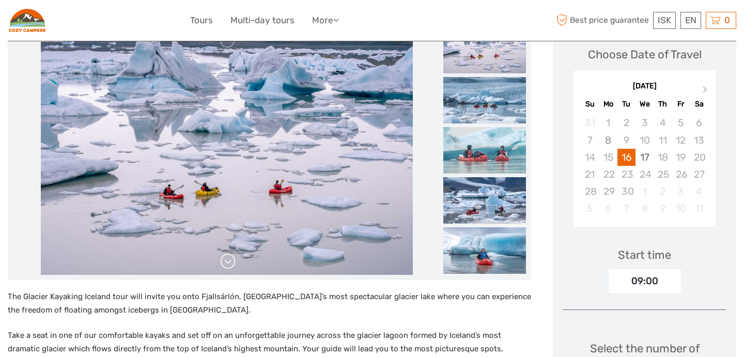
click at [225, 263] on link at bounding box center [228, 261] width 17 height 17
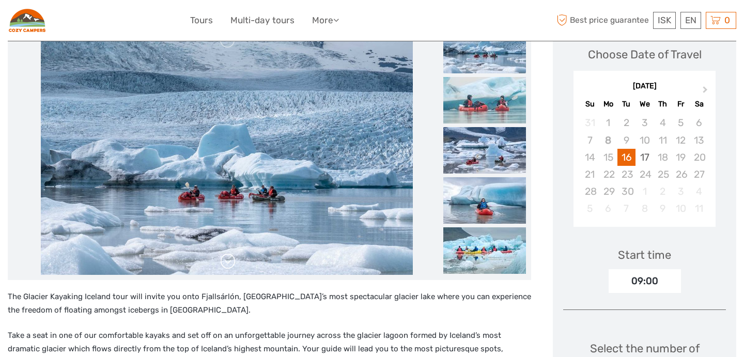
click at [225, 263] on link at bounding box center [228, 261] width 17 height 17
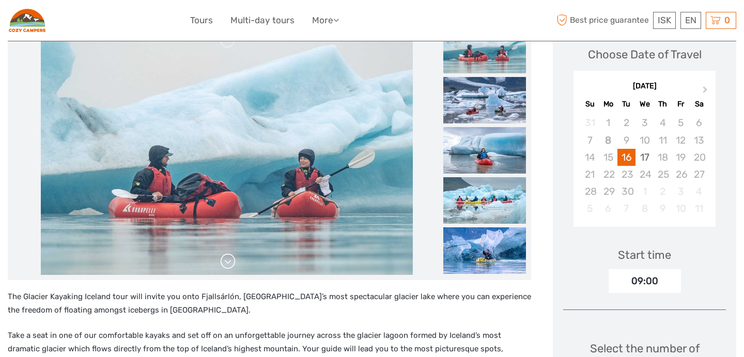
click at [225, 263] on link at bounding box center [228, 261] width 17 height 17
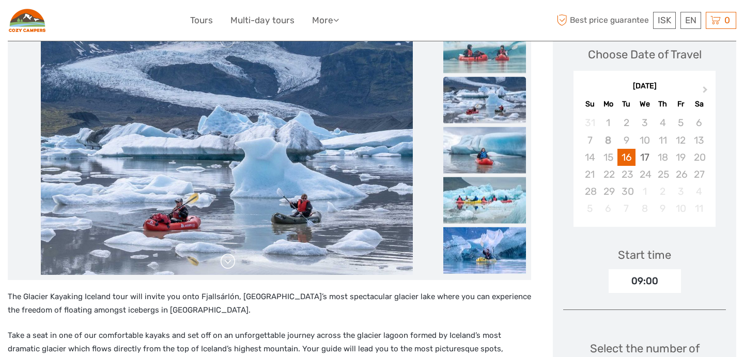
click at [225, 263] on link at bounding box center [228, 261] width 17 height 17
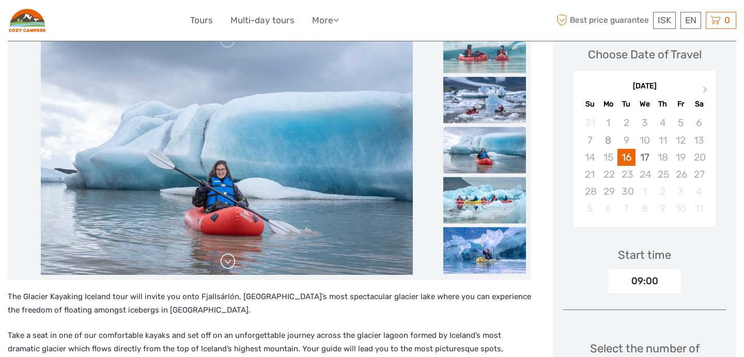
click at [225, 263] on link at bounding box center [228, 261] width 17 height 17
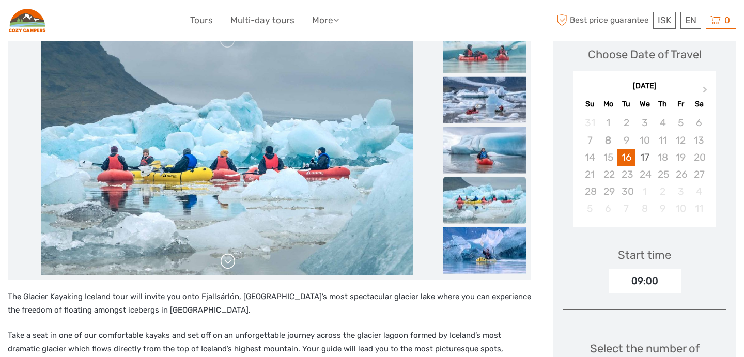
click at [225, 263] on link at bounding box center [228, 261] width 17 height 17
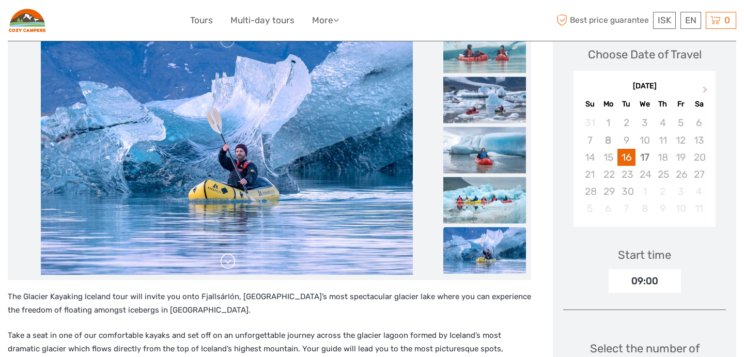
click at [225, 263] on link at bounding box center [228, 261] width 17 height 17
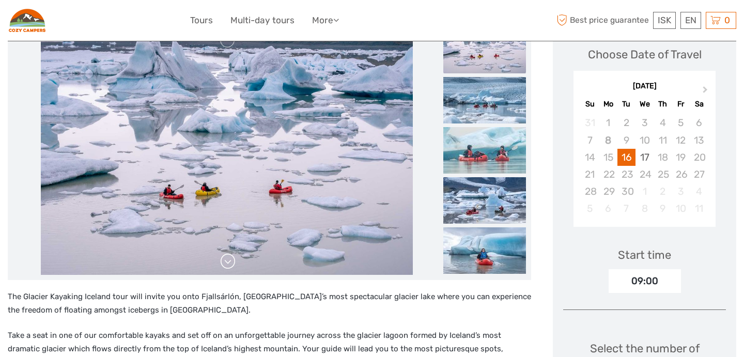
click at [225, 263] on link at bounding box center [228, 261] width 17 height 17
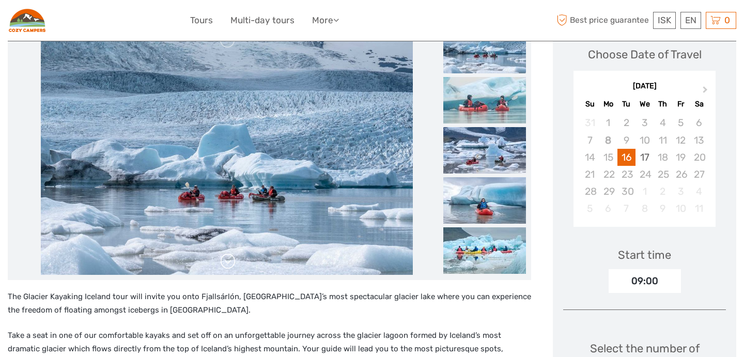
click at [225, 263] on link at bounding box center [228, 261] width 17 height 17
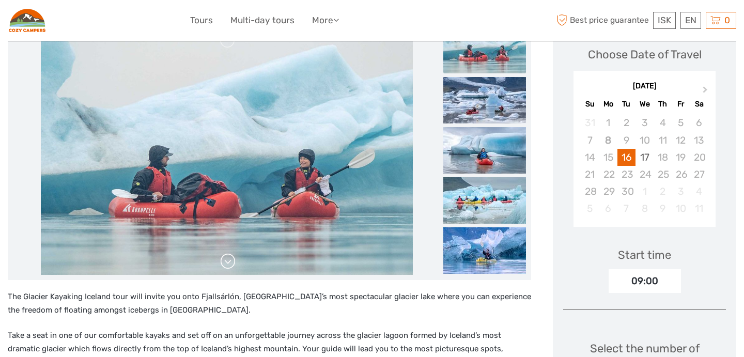
click at [225, 263] on link at bounding box center [228, 261] width 17 height 17
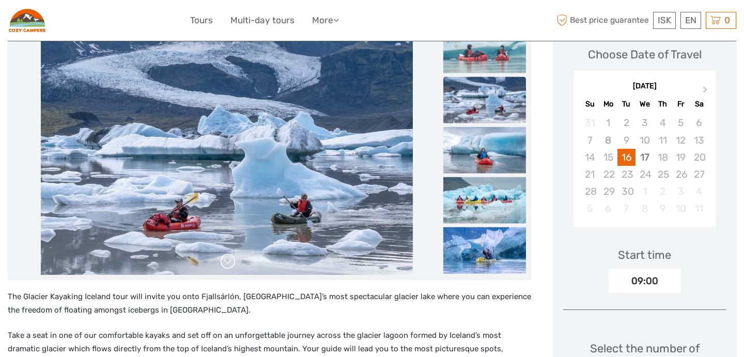
click at [225, 263] on link at bounding box center [228, 261] width 17 height 17
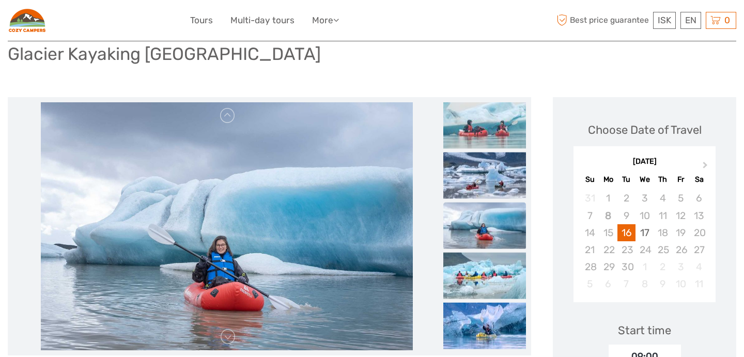
scroll to position [78, 0]
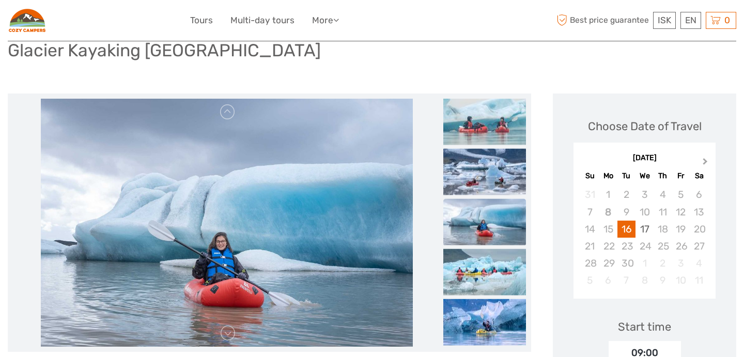
click at [705, 161] on span "Next Month" at bounding box center [705, 163] width 0 height 15
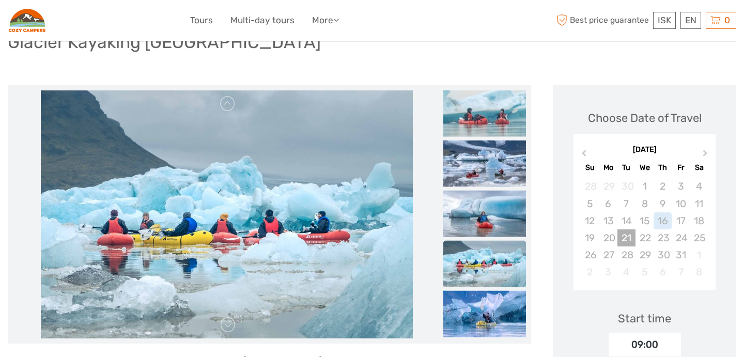
scroll to position [102, 0]
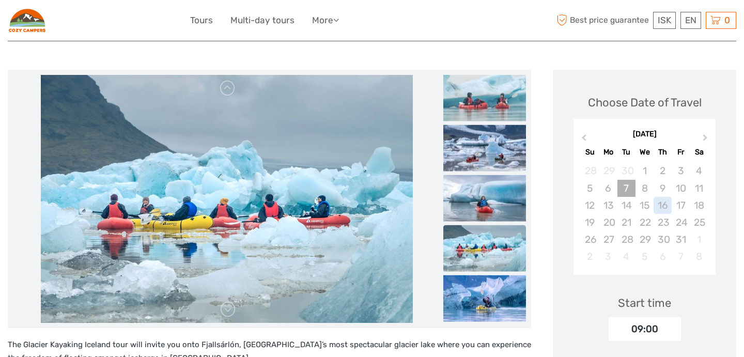
click at [632, 193] on div "7" at bounding box center [626, 188] width 18 height 17
click at [645, 189] on div "8" at bounding box center [644, 188] width 18 height 17
click at [635, 238] on div "29" at bounding box center [644, 239] width 18 height 17
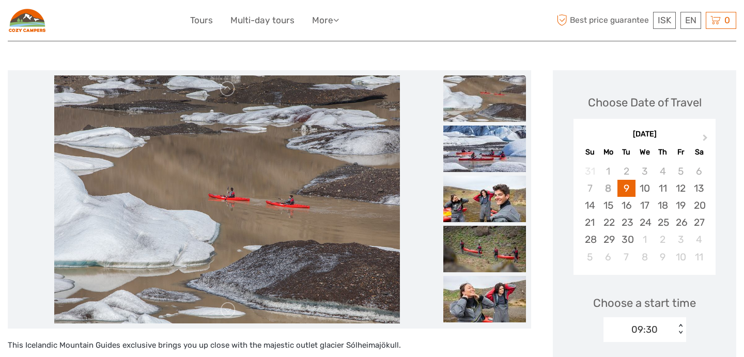
scroll to position [102, 0]
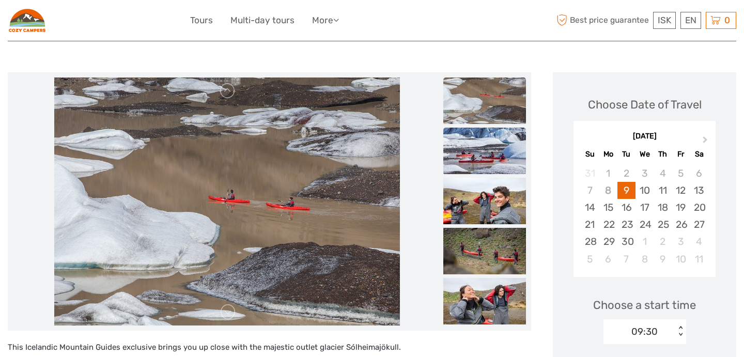
click at [495, 161] on img at bounding box center [484, 151] width 83 height 46
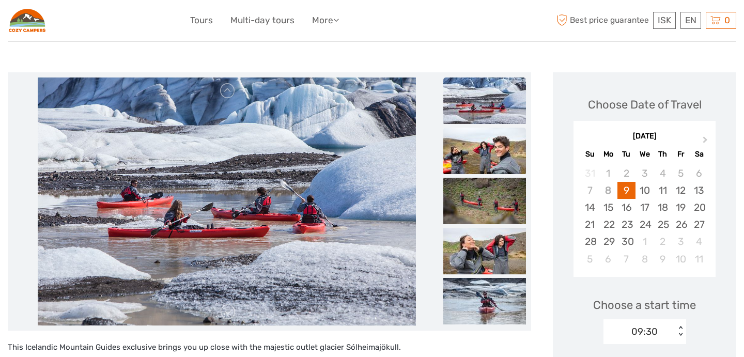
click at [492, 165] on img at bounding box center [484, 151] width 83 height 46
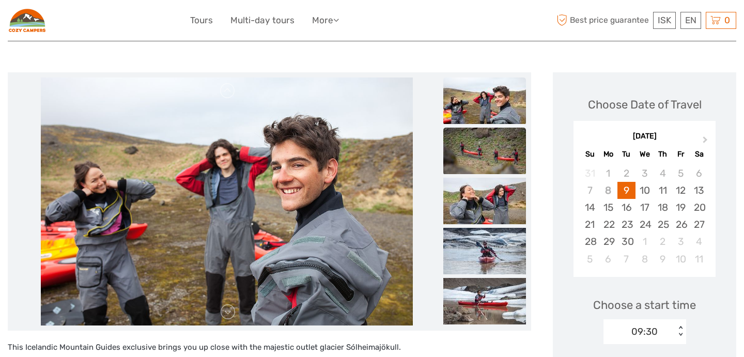
click at [490, 169] on img at bounding box center [484, 151] width 83 height 46
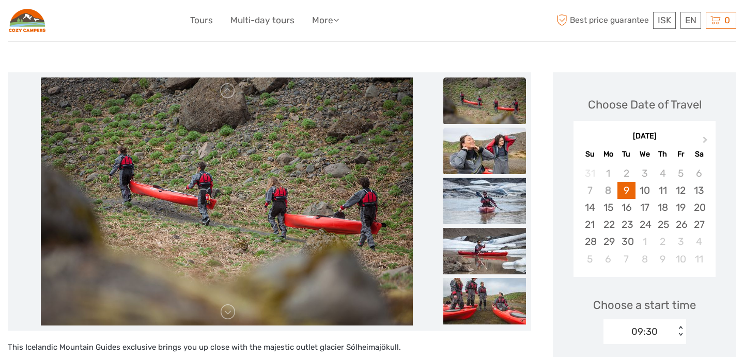
click at [490, 173] on img at bounding box center [484, 151] width 83 height 46
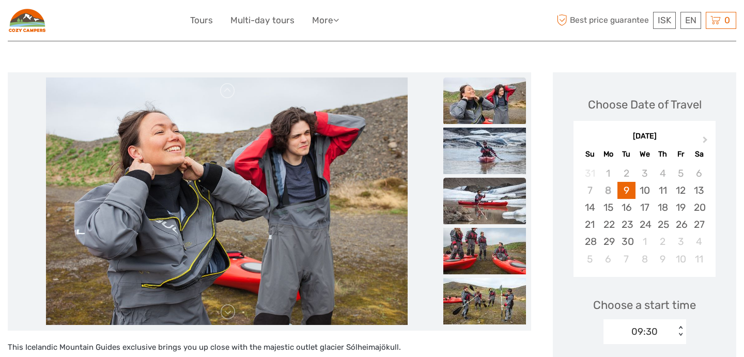
click at [489, 178] on img at bounding box center [484, 201] width 83 height 46
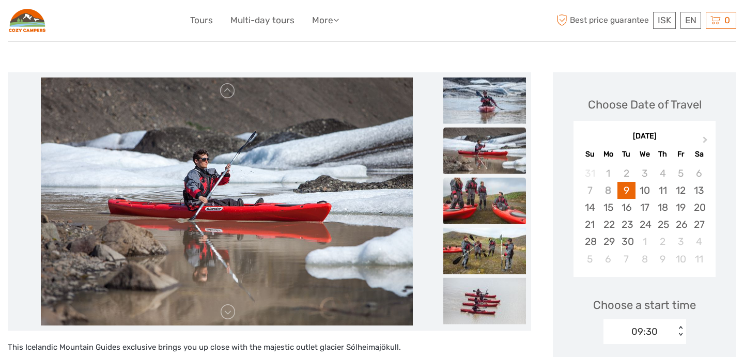
click at [489, 195] on img at bounding box center [484, 200] width 83 height 46
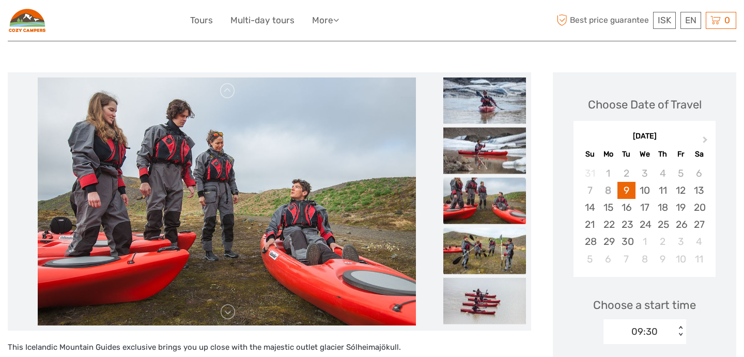
click at [484, 234] on img at bounding box center [484, 250] width 83 height 46
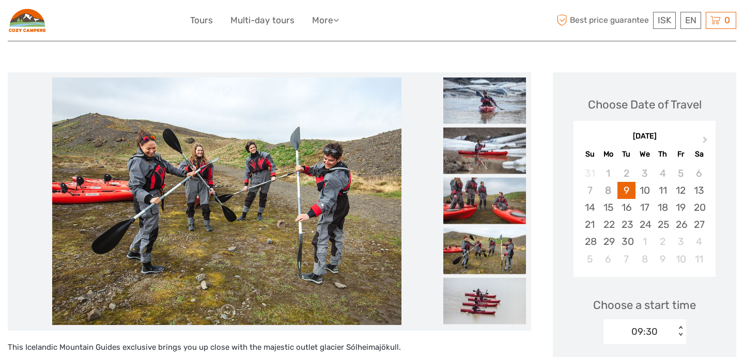
click at [481, 245] on img at bounding box center [484, 250] width 83 height 46
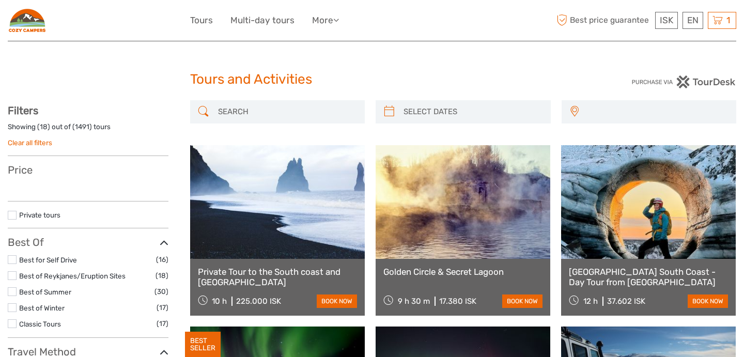
select select
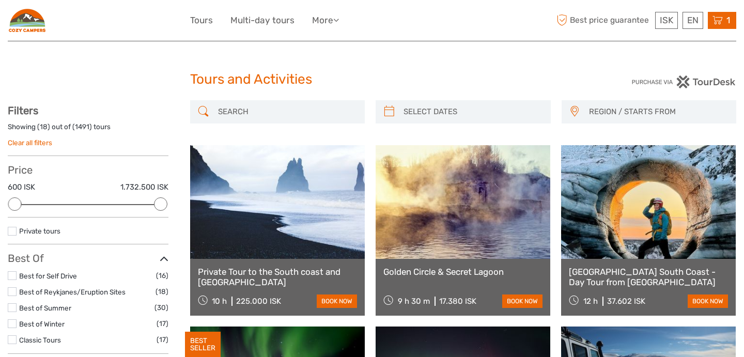
click at [717, 24] on icon at bounding box center [717, 20] width 10 height 13
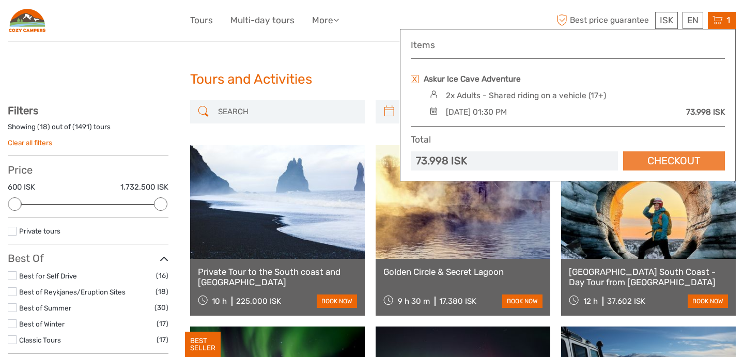
click at [676, 157] on link "Checkout" at bounding box center [674, 160] width 102 height 19
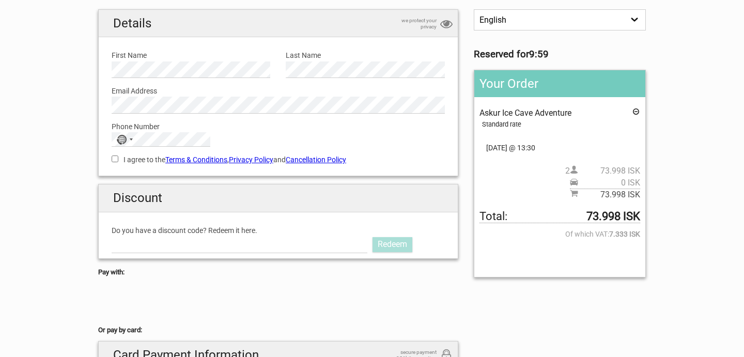
scroll to position [85, 0]
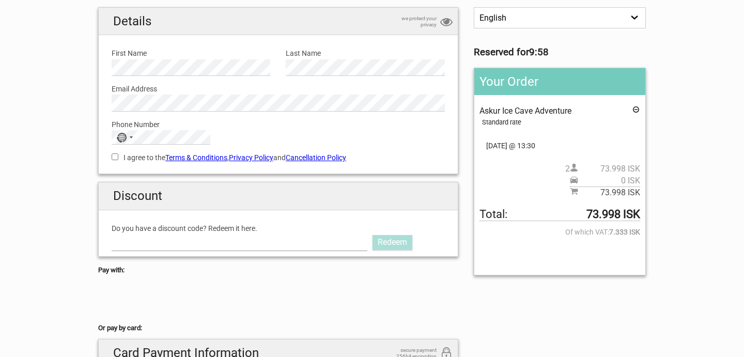
click at [193, 240] on input "Do you have a discount code? Redeem it here." at bounding box center [240, 242] width 256 height 17
paste input "CozyTime"
type input "CozyTime"
click at [393, 240] on link "Redeem" at bounding box center [393, 242] width 40 height 14
